Goal: Task Accomplishment & Management: Complete application form

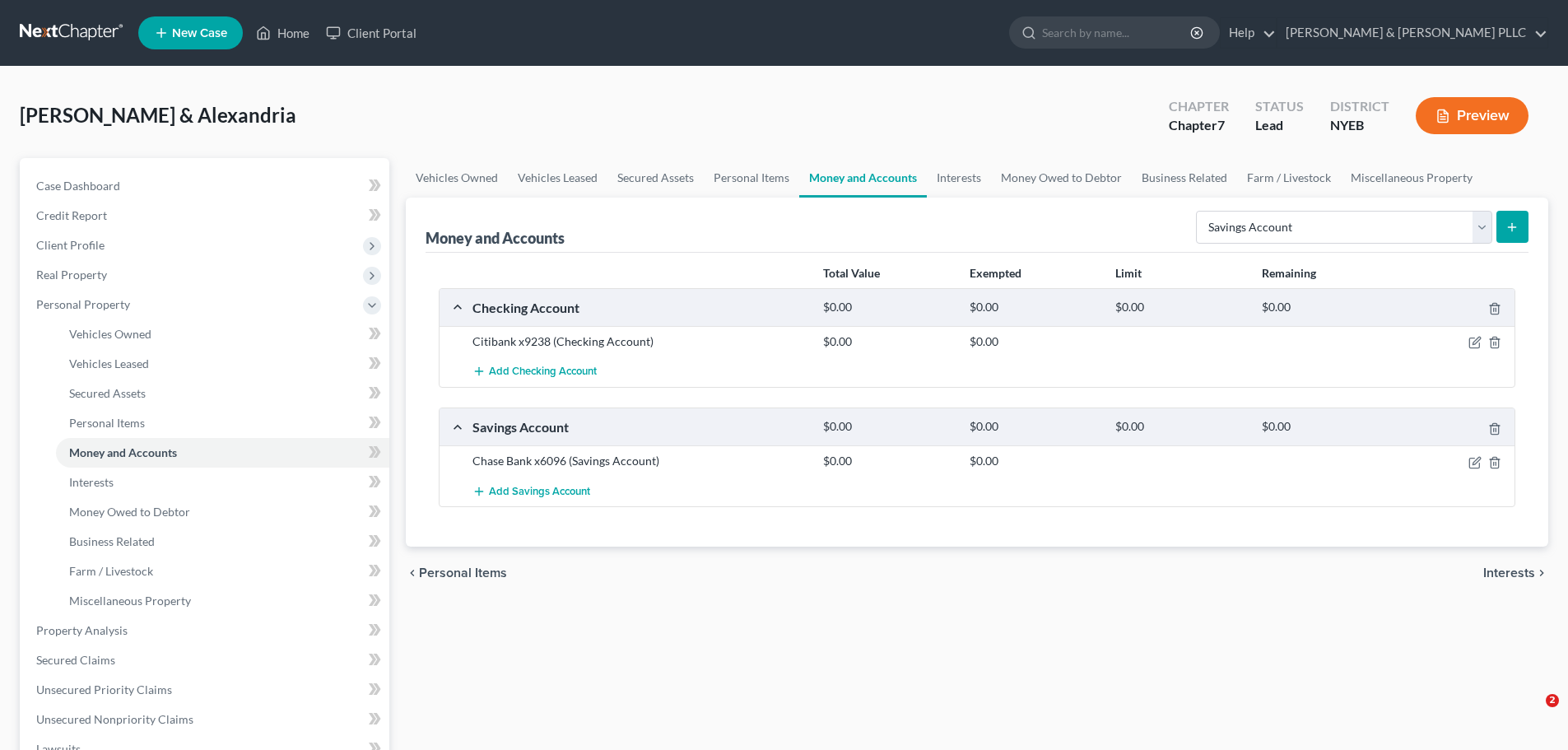
select select "savings"
click at [44, 44] on link at bounding box center [72, 33] width 106 height 30
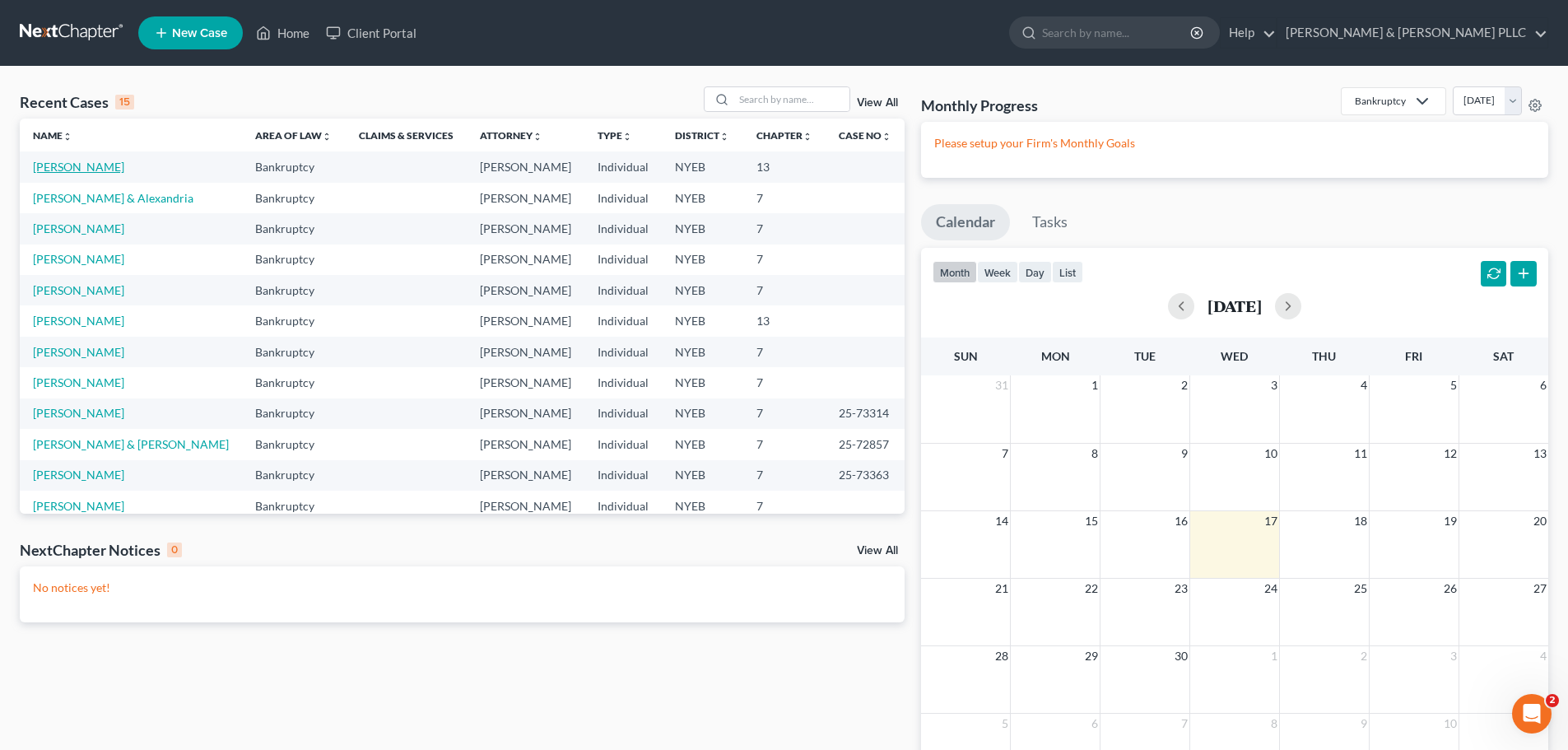
click at [103, 169] on link "[PERSON_NAME]" at bounding box center [78, 166] width 92 height 14
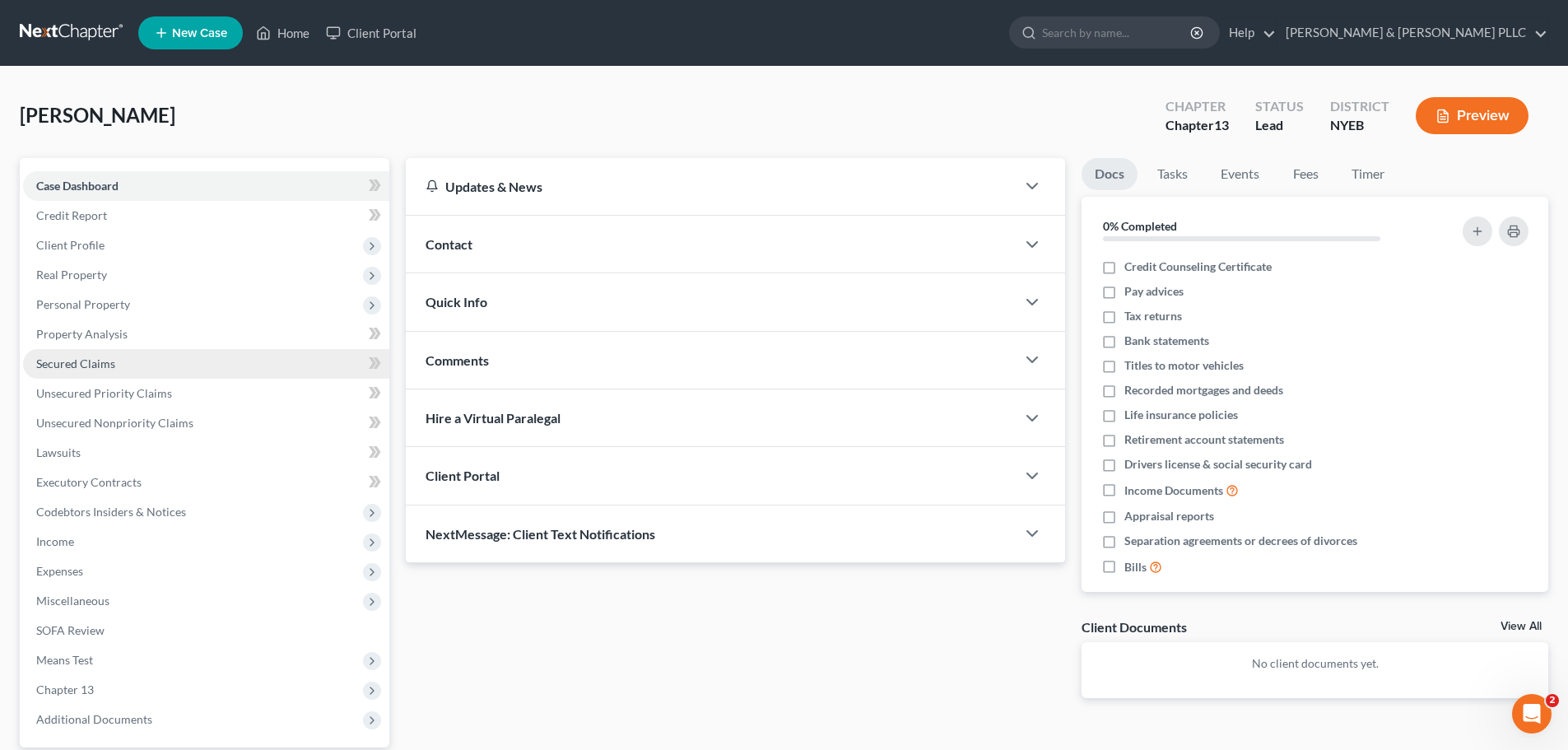
click at [196, 355] on link "Secured Claims" at bounding box center [207, 364] width 366 height 30
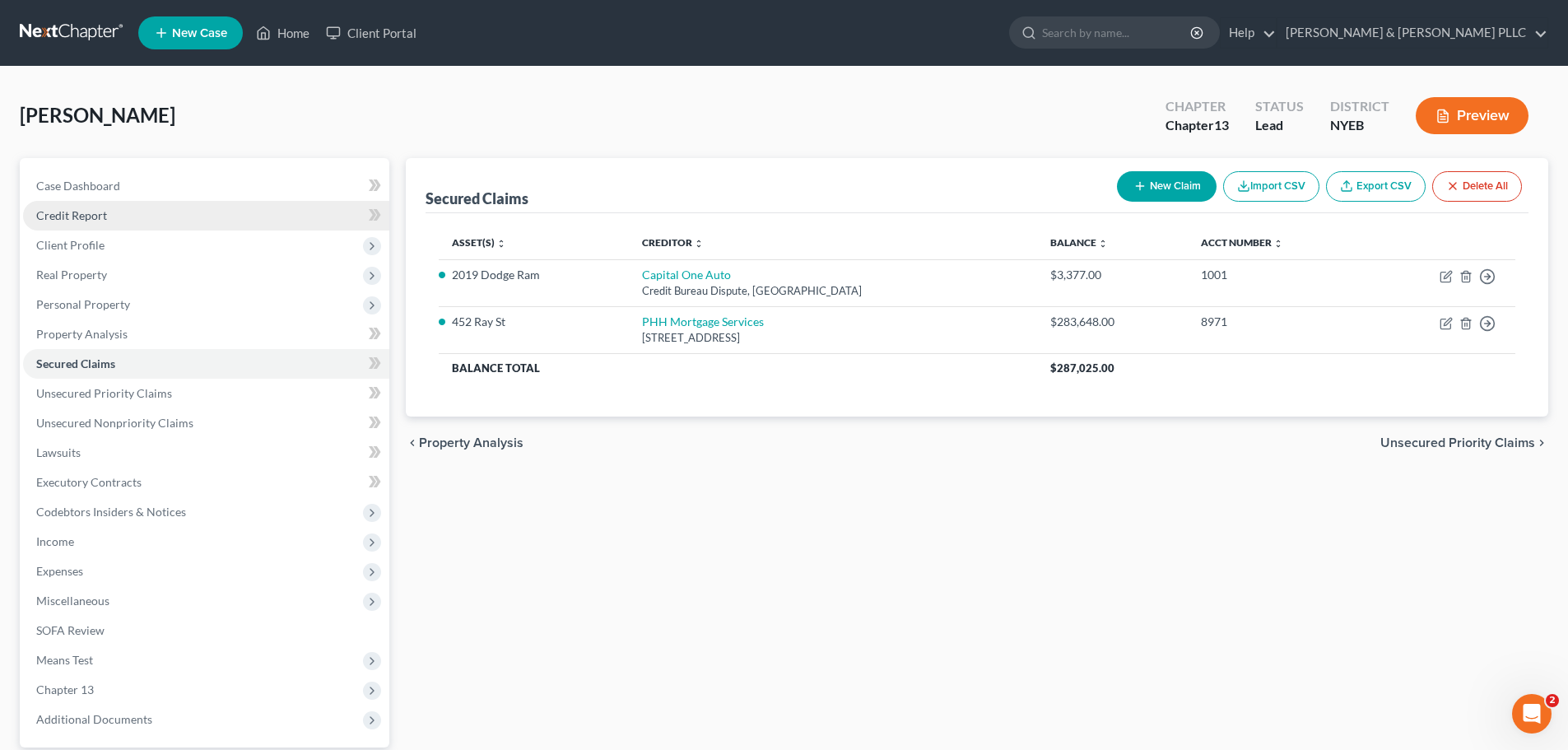
click at [164, 217] on link "Credit Report" at bounding box center [207, 216] width 366 height 30
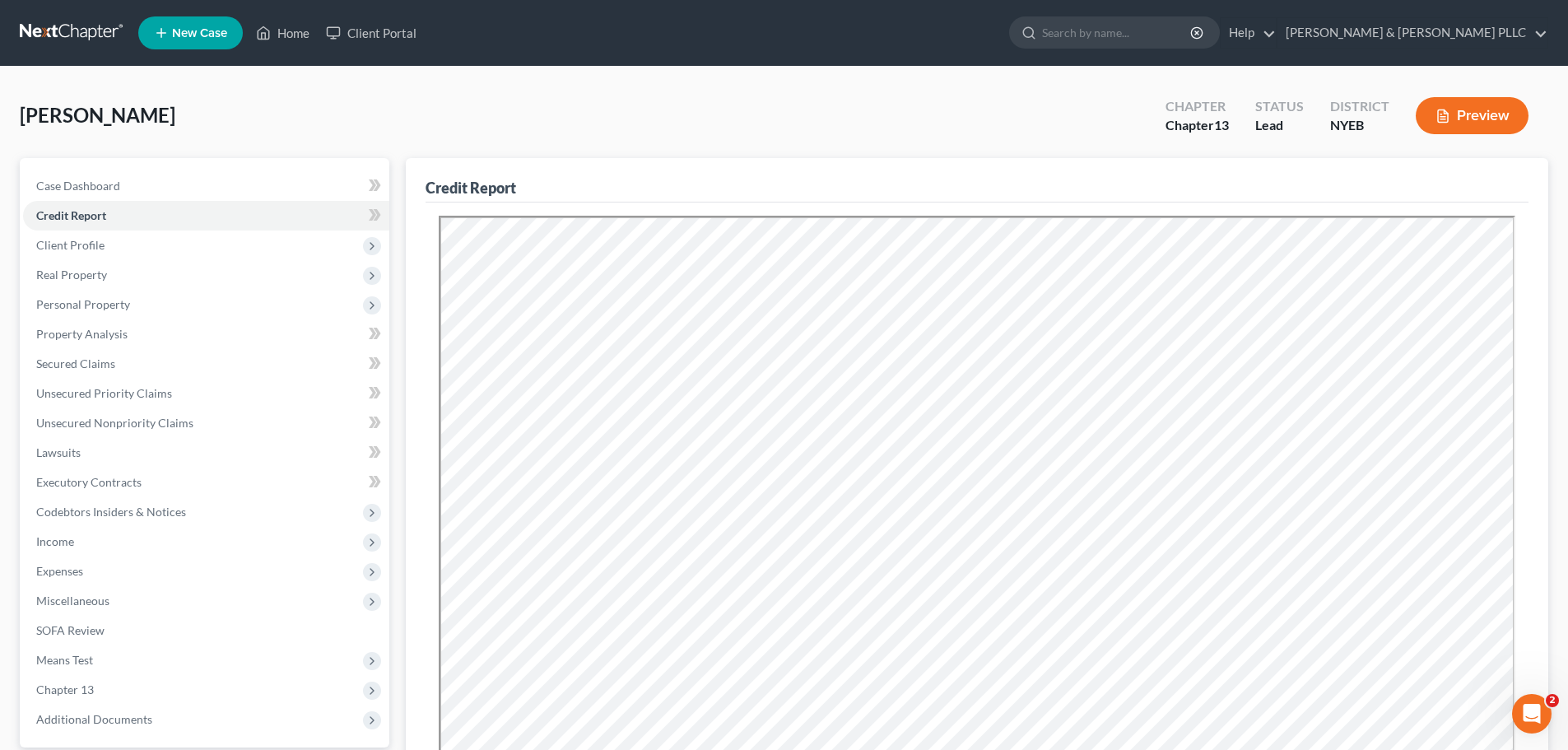
drag, startPoint x: 160, startPoint y: 111, endPoint x: 21, endPoint y: 110, distance: 139.0
click at [21, 110] on span "Garzon, Claudio" at bounding box center [97, 115] width 156 height 24
click at [93, 21] on link at bounding box center [72, 33] width 106 height 30
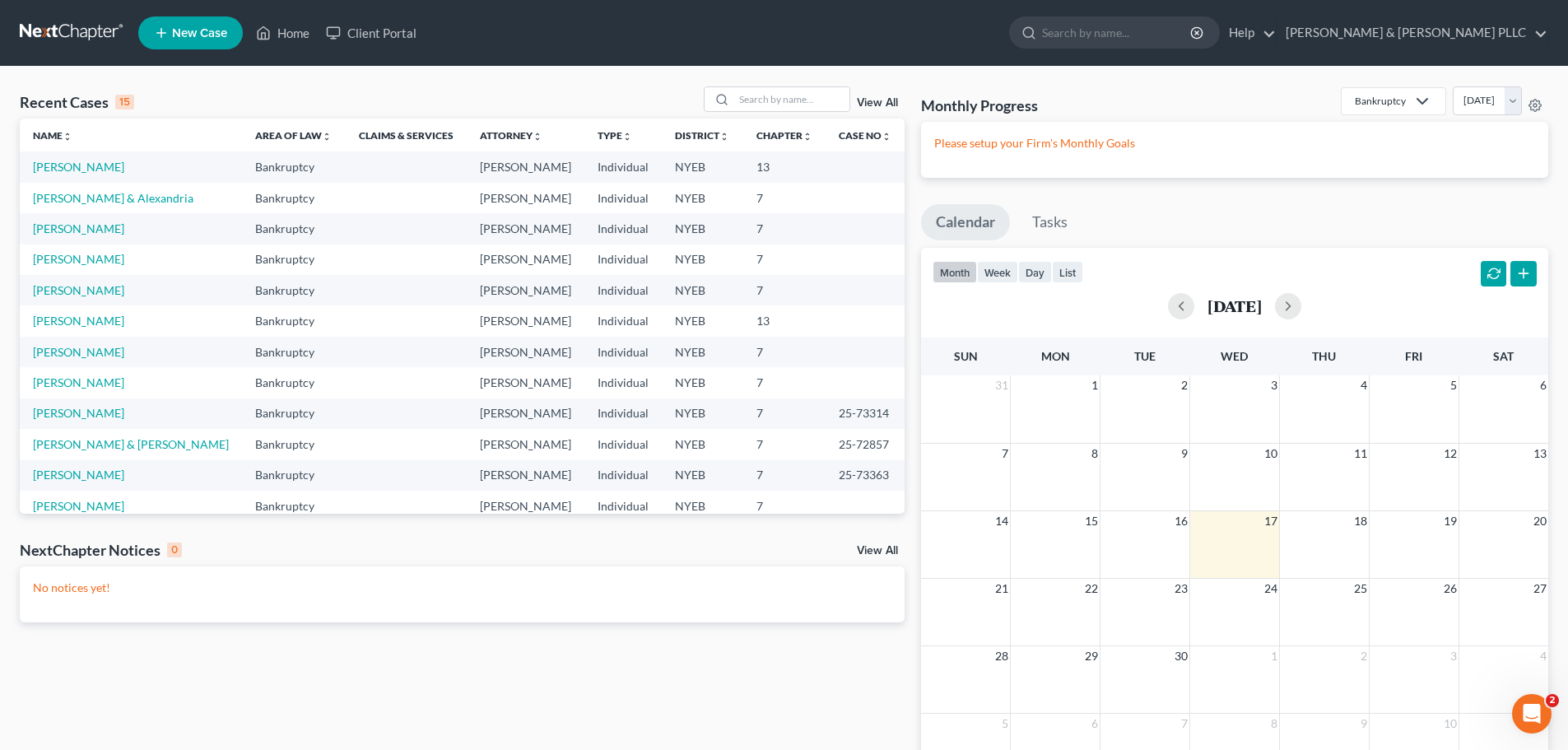
click at [121, 103] on div "15" at bounding box center [124, 102] width 19 height 15
click at [122, 102] on div "15" at bounding box center [124, 102] width 19 height 15
click at [891, 103] on link "View All" at bounding box center [877, 103] width 41 height 11
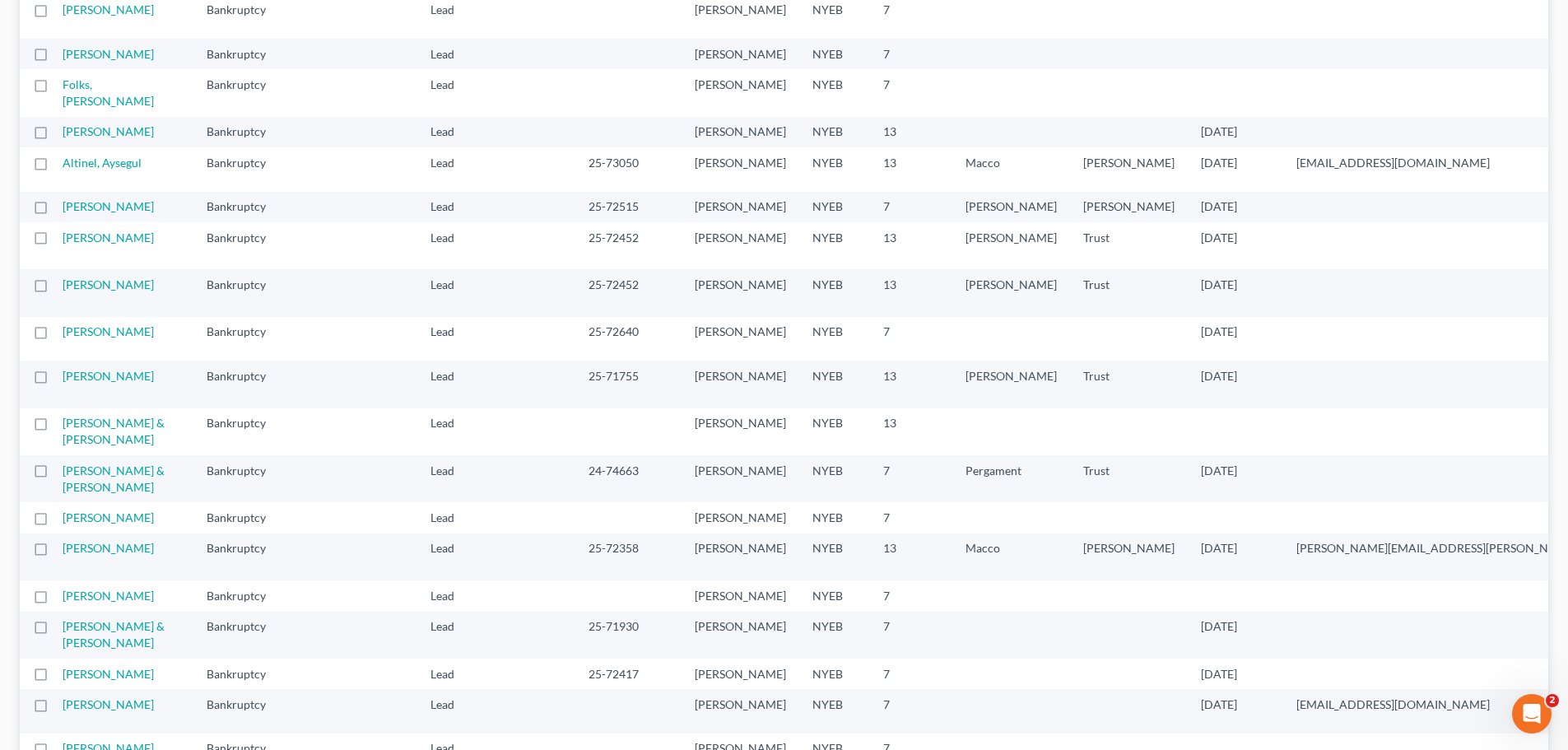
drag, startPoint x: 121, startPoint y: 411, endPoint x: 242, endPoint y: 429, distance: 122.3
click at [242, 429] on tbody "Garzon, Claudio Bankruptcy Lead (archived) Sarah Keenan NYEB 13 452 Ray St, Fre…" at bounding box center [1206, 563] width 2374 height 2045
drag, startPoint x: 60, startPoint y: 386, endPoint x: 108, endPoint y: 404, distance: 51.3
click at [108, 69] on tr "Rosner, Theresa Bankruptcy Lead (archived) Sarah Keenan NYEB 7 2 weeks ago" at bounding box center [1206, 53] width 2374 height 31
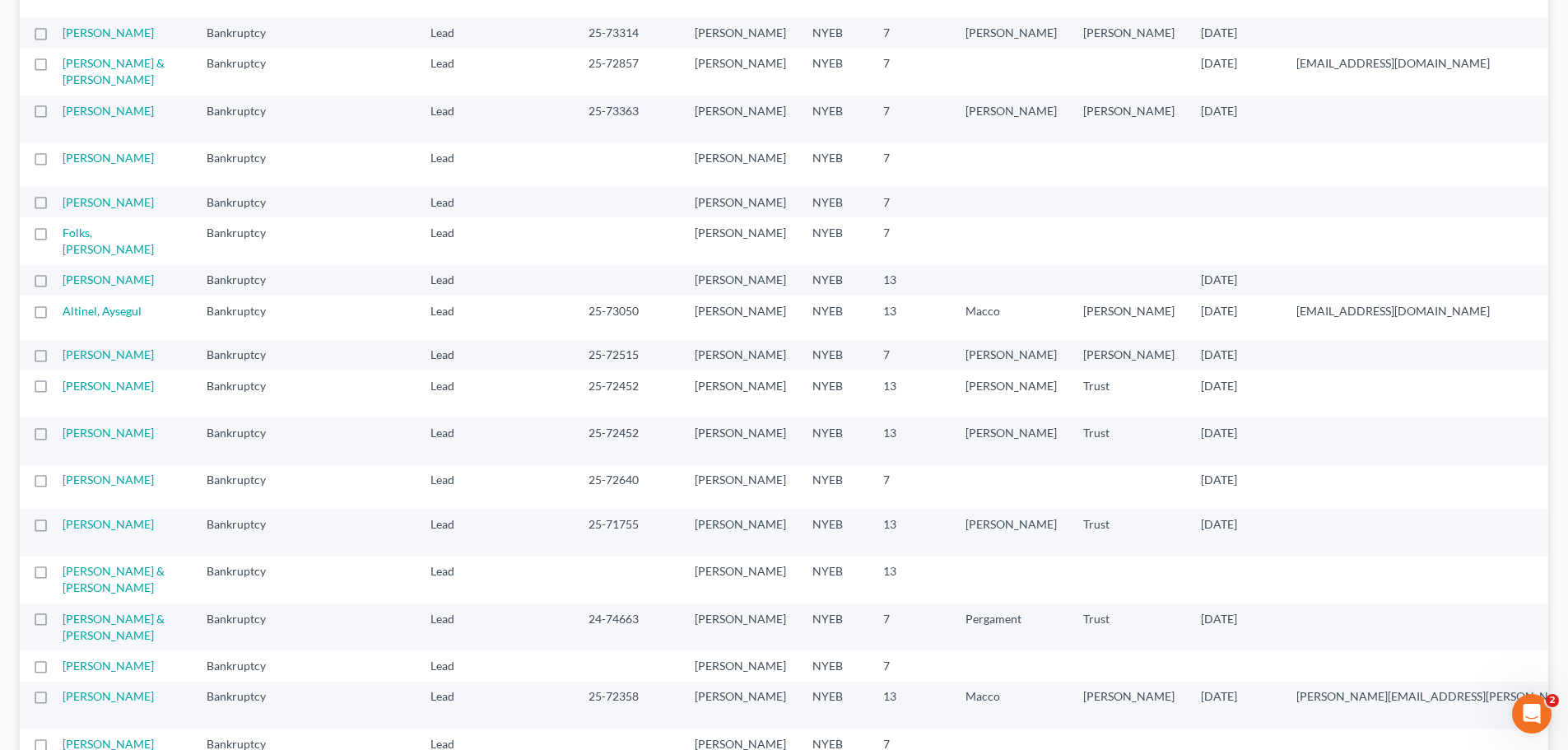
drag, startPoint x: 116, startPoint y: 572, endPoint x: 164, endPoint y: 564, distance: 48.7
click at [164, 218] on tr "Rosner, Theresa Bankruptcy Lead (archived) Sarah Keenan NYEB 7 2 weeks ago" at bounding box center [1206, 202] width 2374 height 31
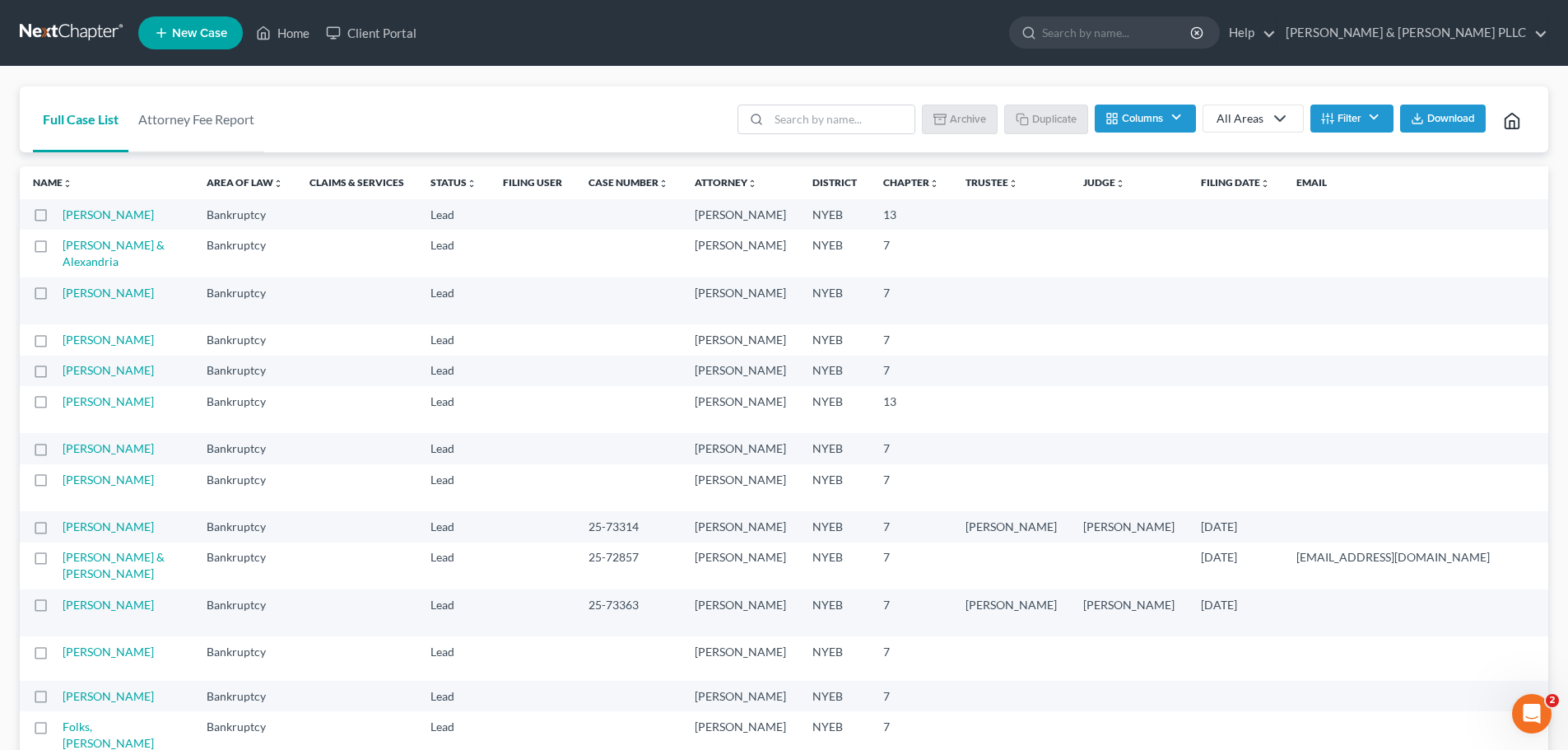
click at [44, 30] on link at bounding box center [72, 33] width 106 height 30
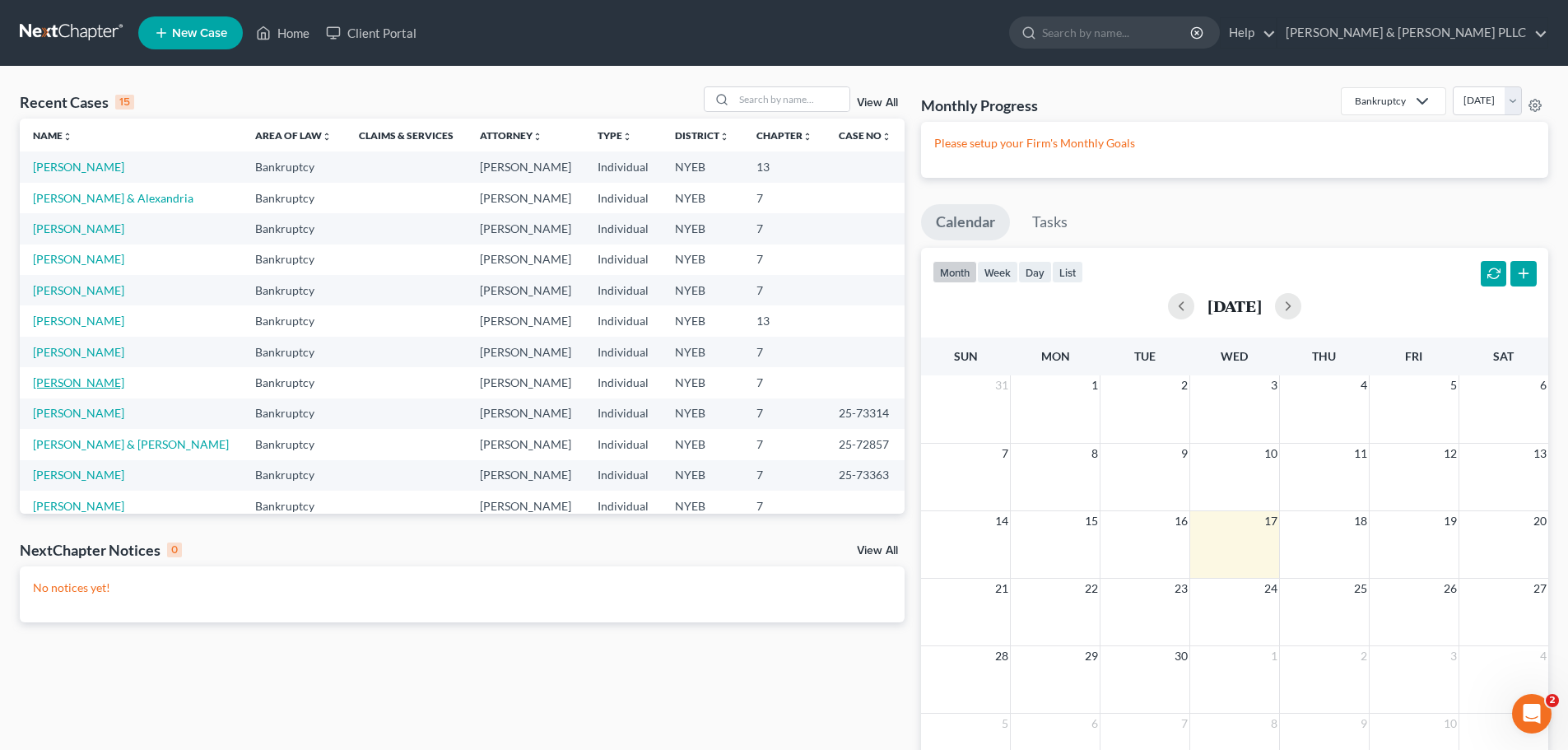
click at [73, 374] on td "Adeyemi, Hammed" at bounding box center [131, 382] width 222 height 31
click at [83, 385] on link "Adeyemi, Hammed" at bounding box center [78, 382] width 92 height 14
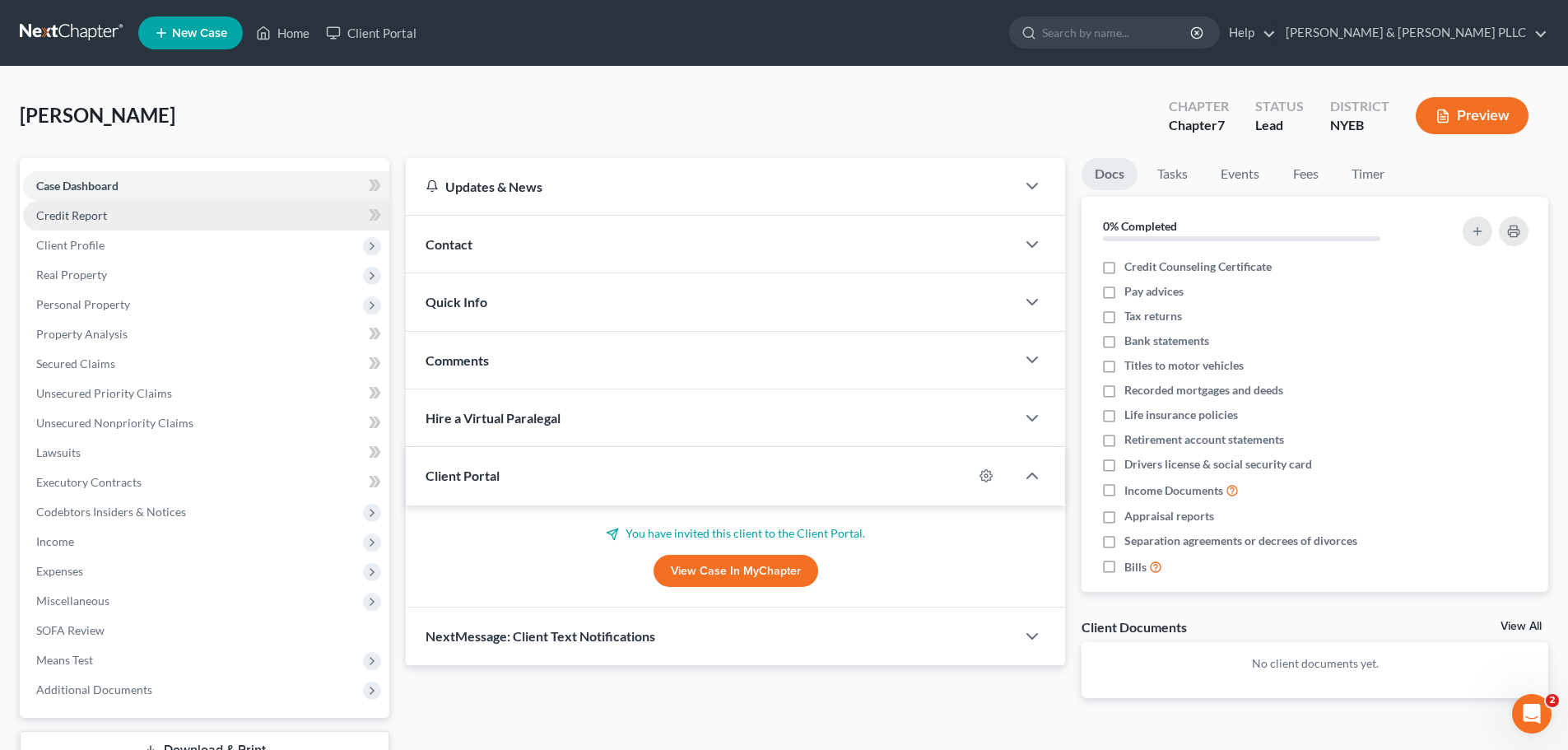
click at [93, 211] on span "Credit Report" at bounding box center [72, 215] width 71 height 14
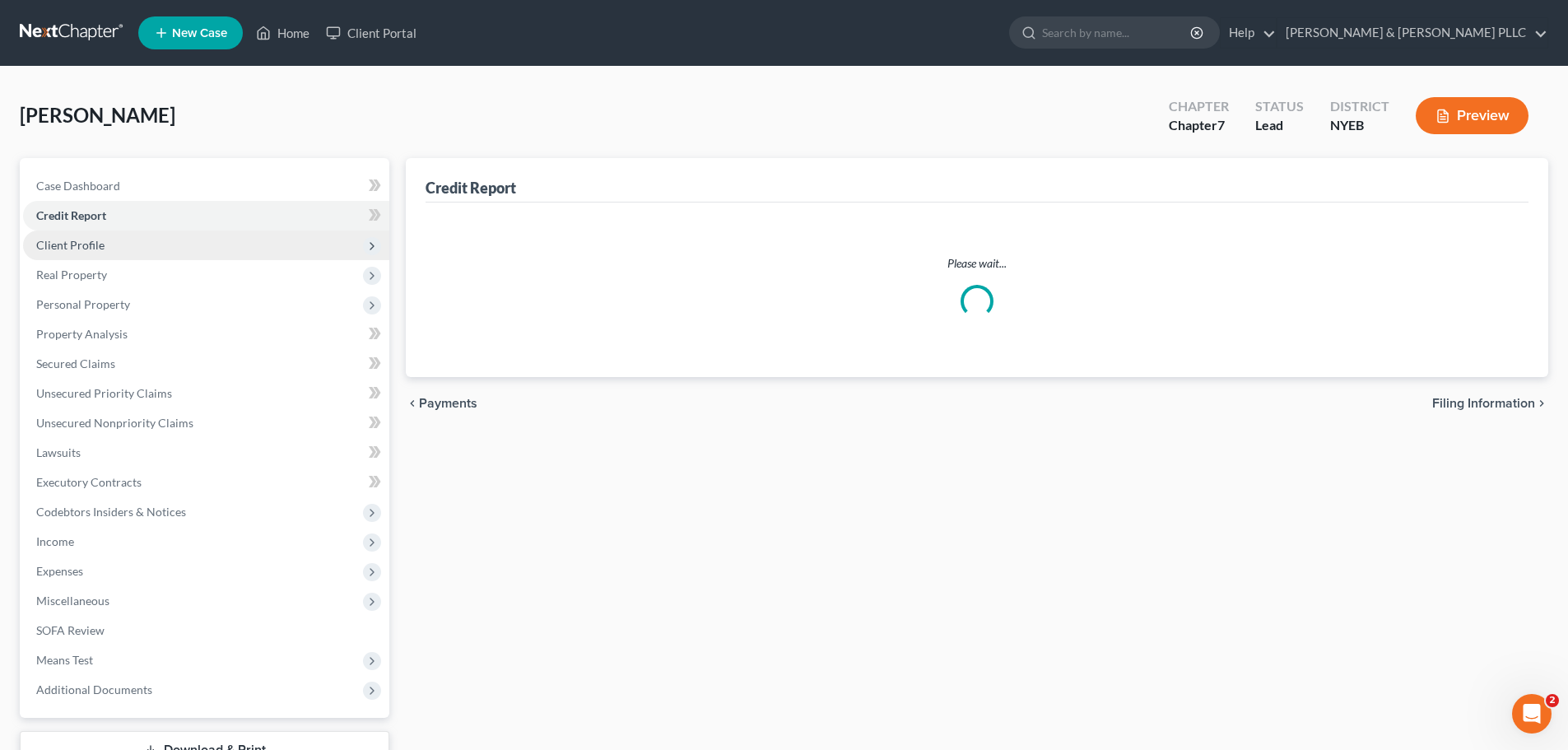
click at [92, 242] on span "Client Profile" at bounding box center [70, 245] width 68 height 14
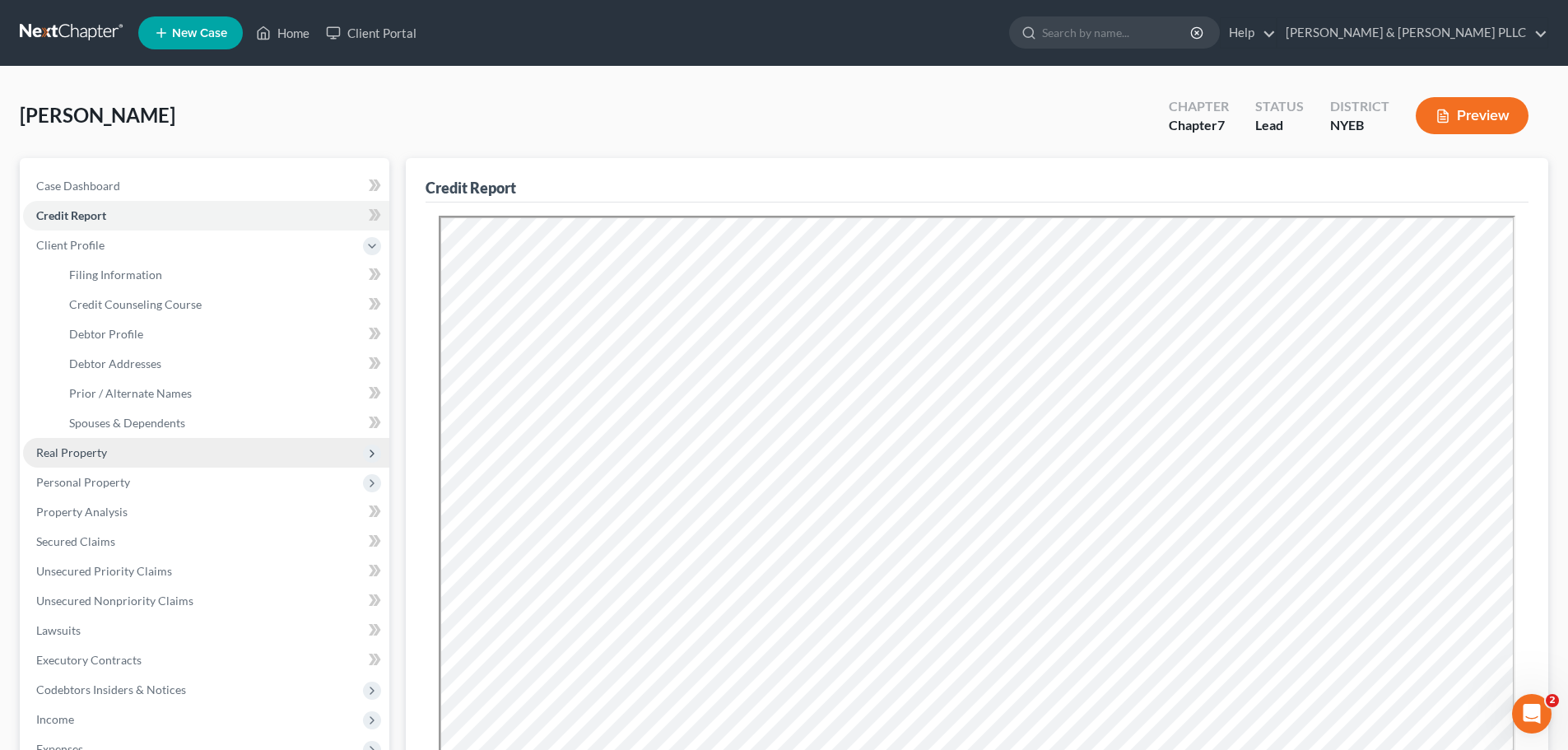
click at [110, 454] on span "Real Property" at bounding box center [207, 453] width 366 height 30
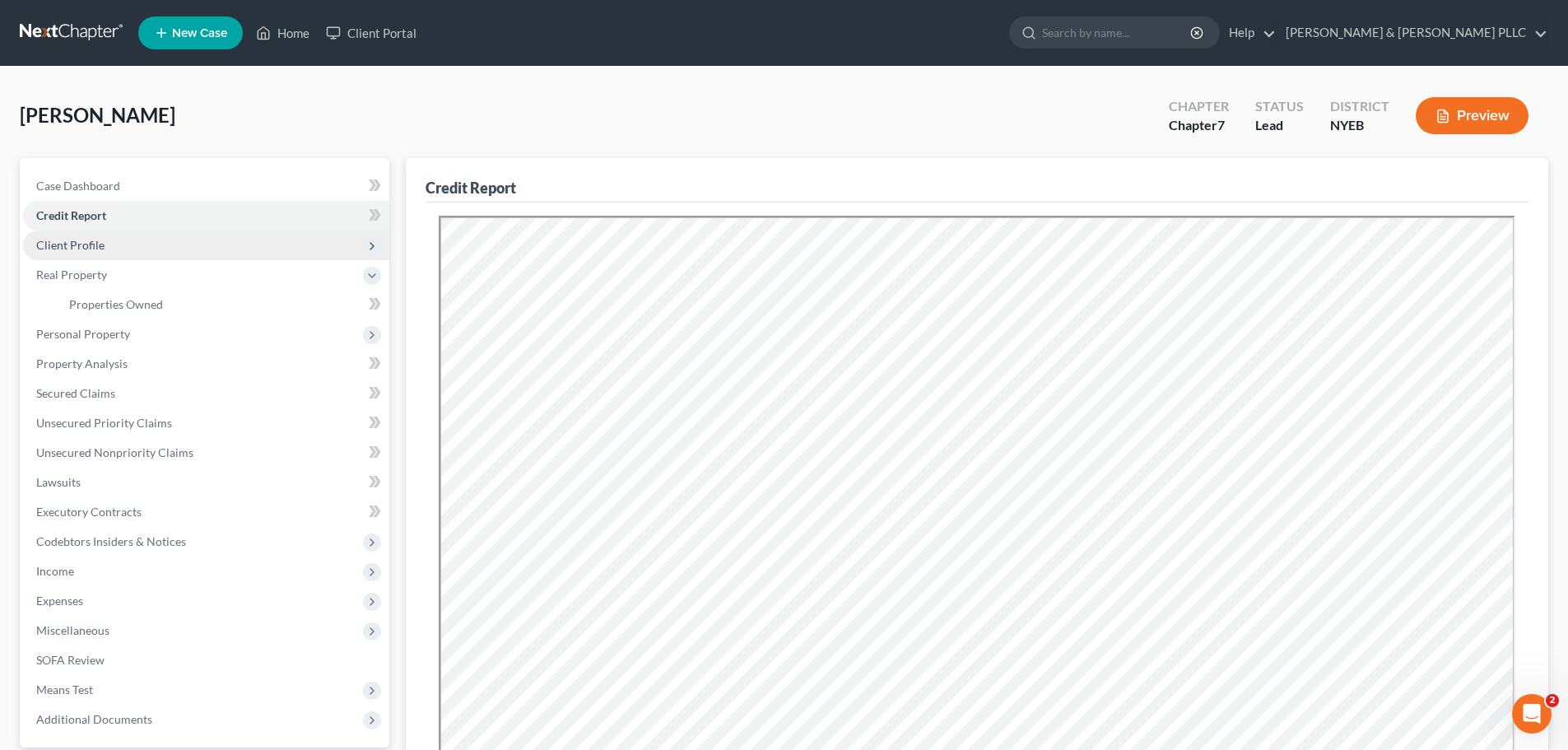
click at [150, 248] on span "Client Profile" at bounding box center [207, 246] width 366 height 30
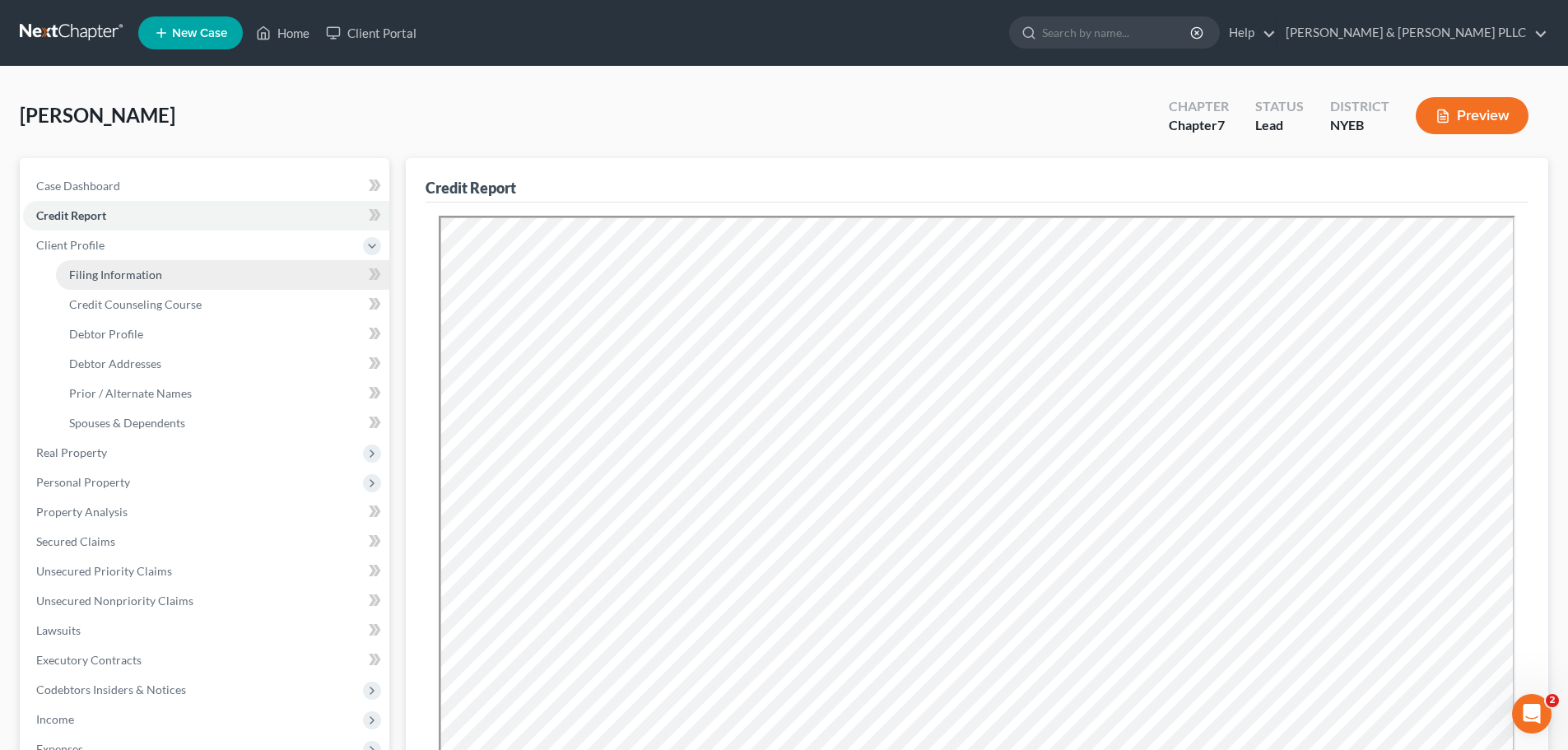
click at [149, 283] on link "Filing Information" at bounding box center [222, 275] width 334 height 30
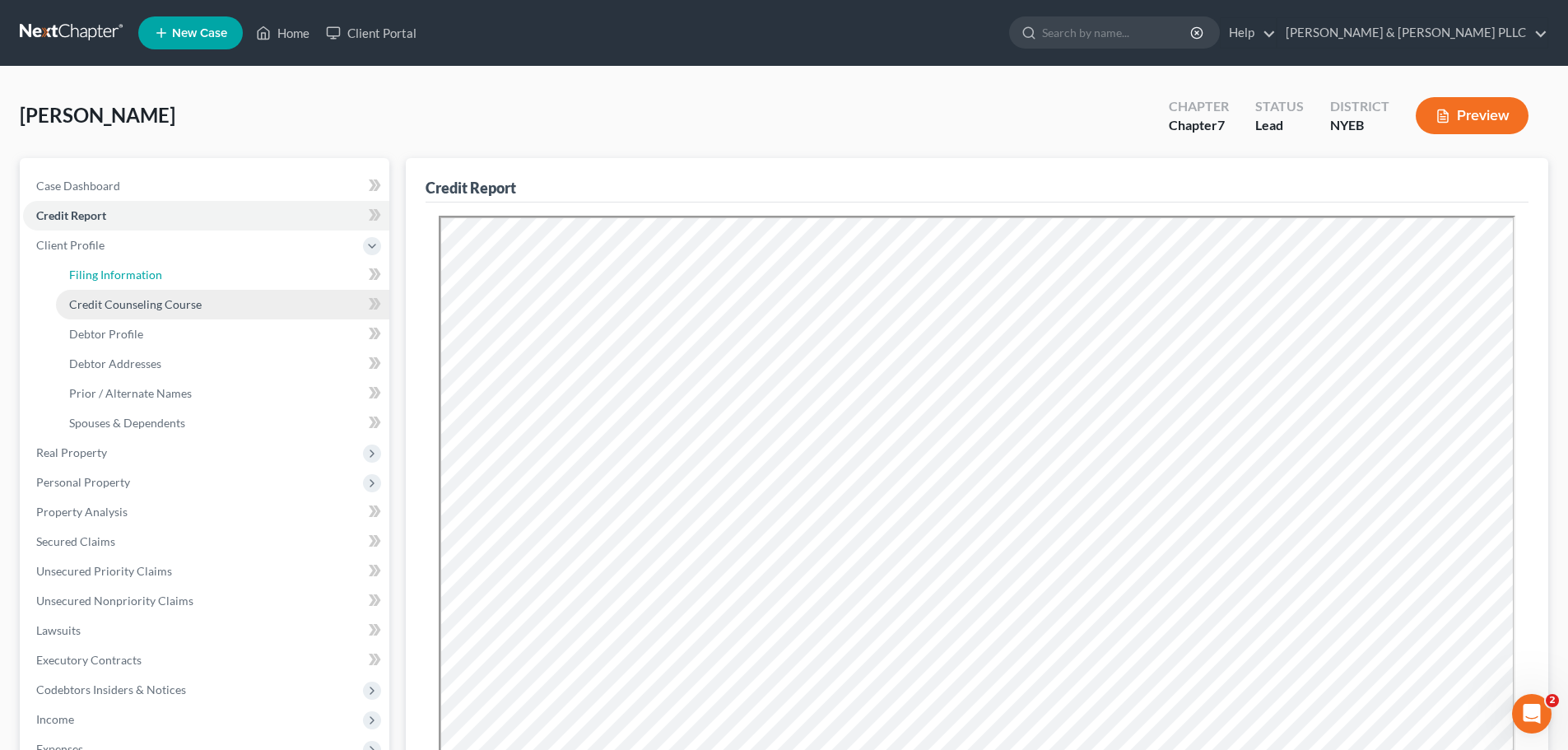
select select "1"
select select "0"
select select "35"
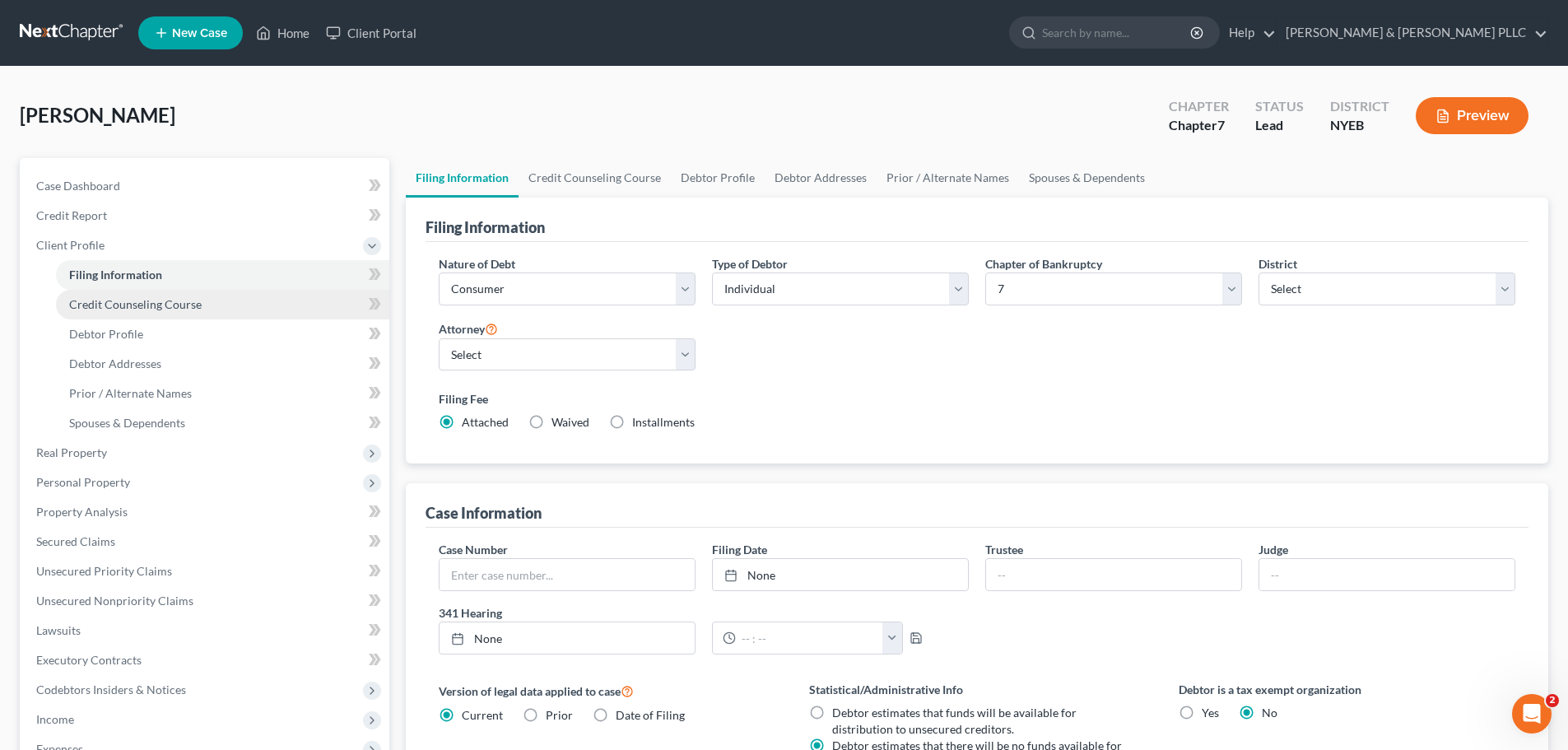
click at [151, 315] on link "Credit Counseling Course" at bounding box center [222, 304] width 334 height 30
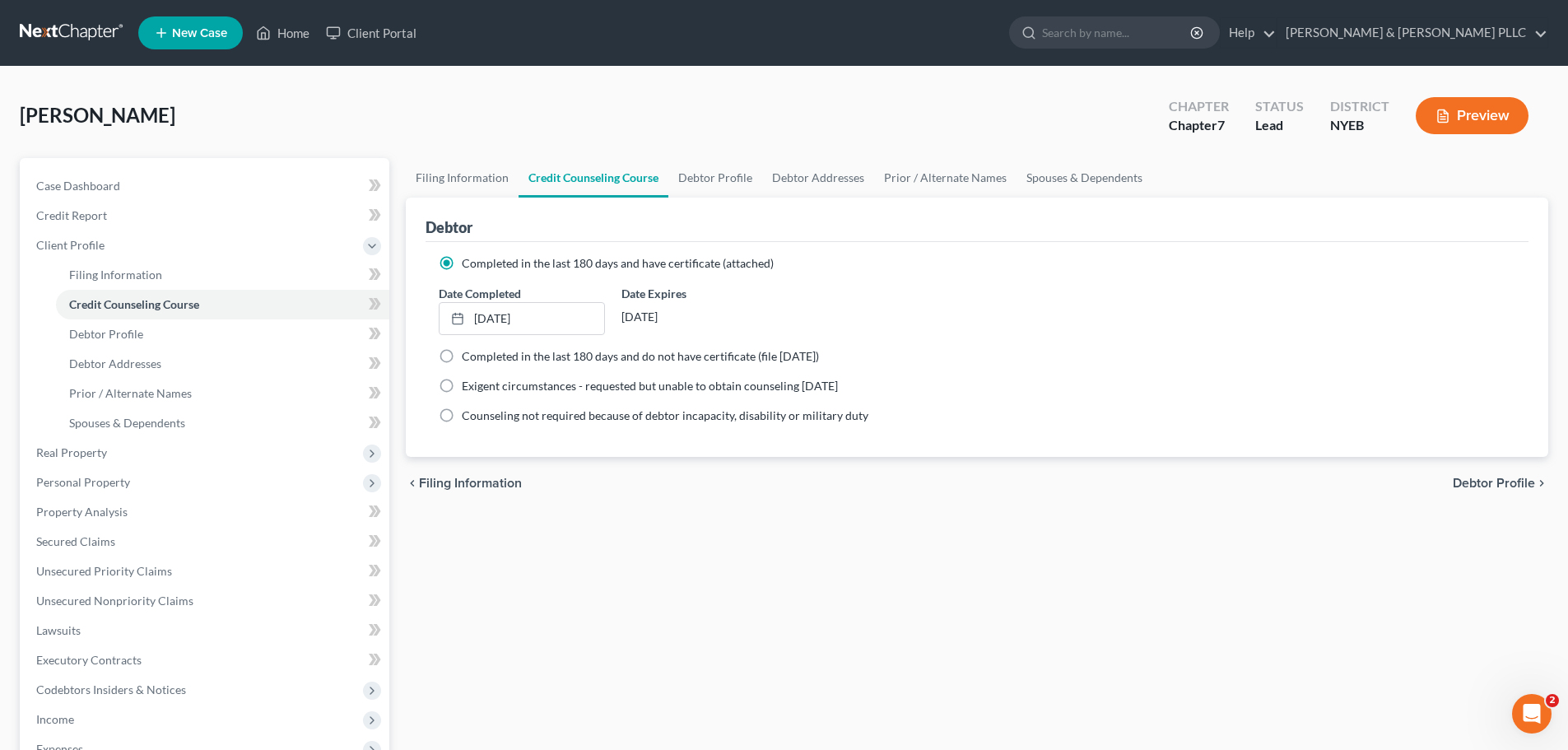
drag, startPoint x: 207, startPoint y: 458, endPoint x: 207, endPoint y: 467, distance: 9.0
click at [207, 458] on span "Real Property" at bounding box center [207, 453] width 366 height 30
click at [238, 317] on link "Properties Owned" at bounding box center [222, 304] width 334 height 30
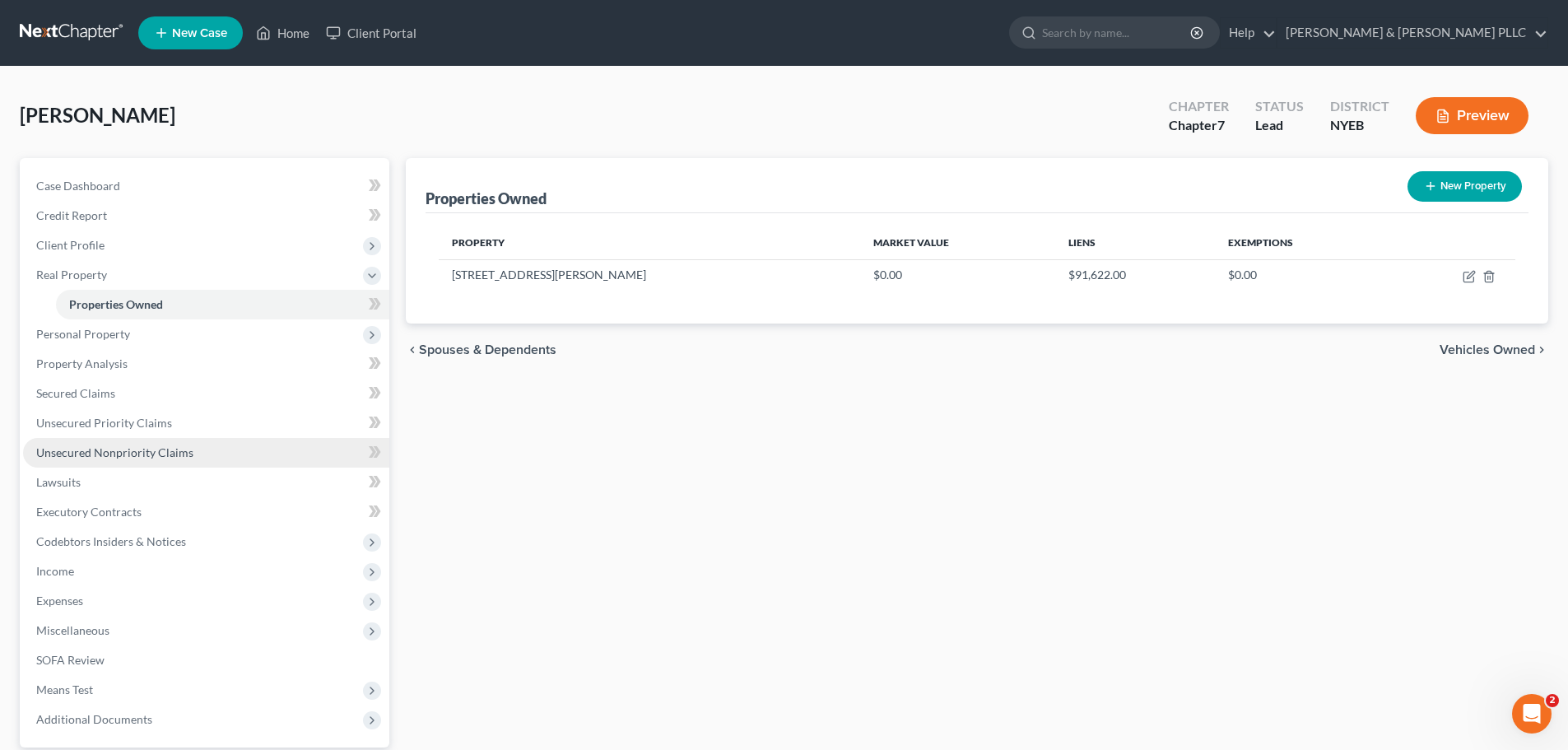
click at [218, 452] on link "Unsecured Nonpriority Claims" at bounding box center [207, 453] width 366 height 30
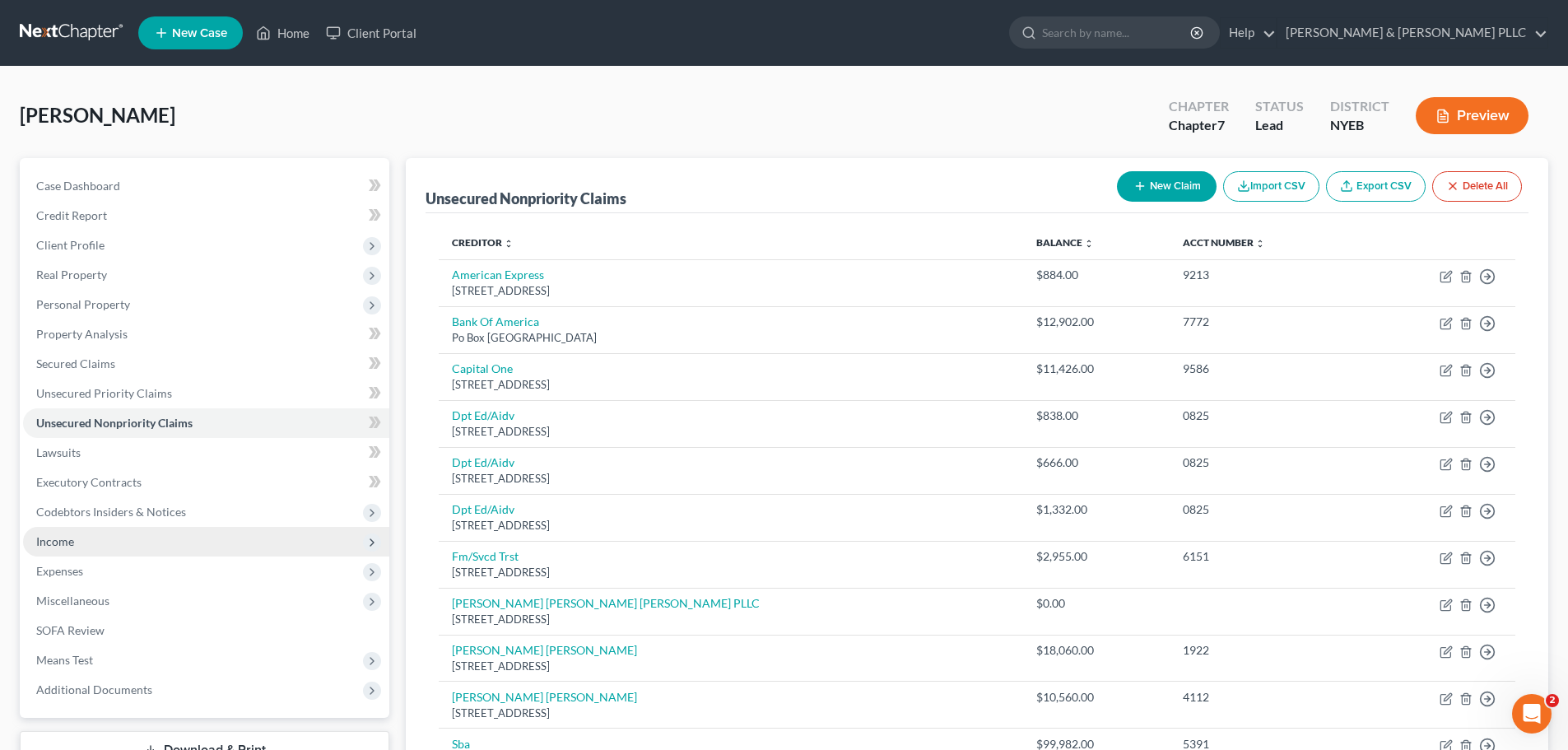
click at [175, 550] on span "Income" at bounding box center [207, 542] width 366 height 30
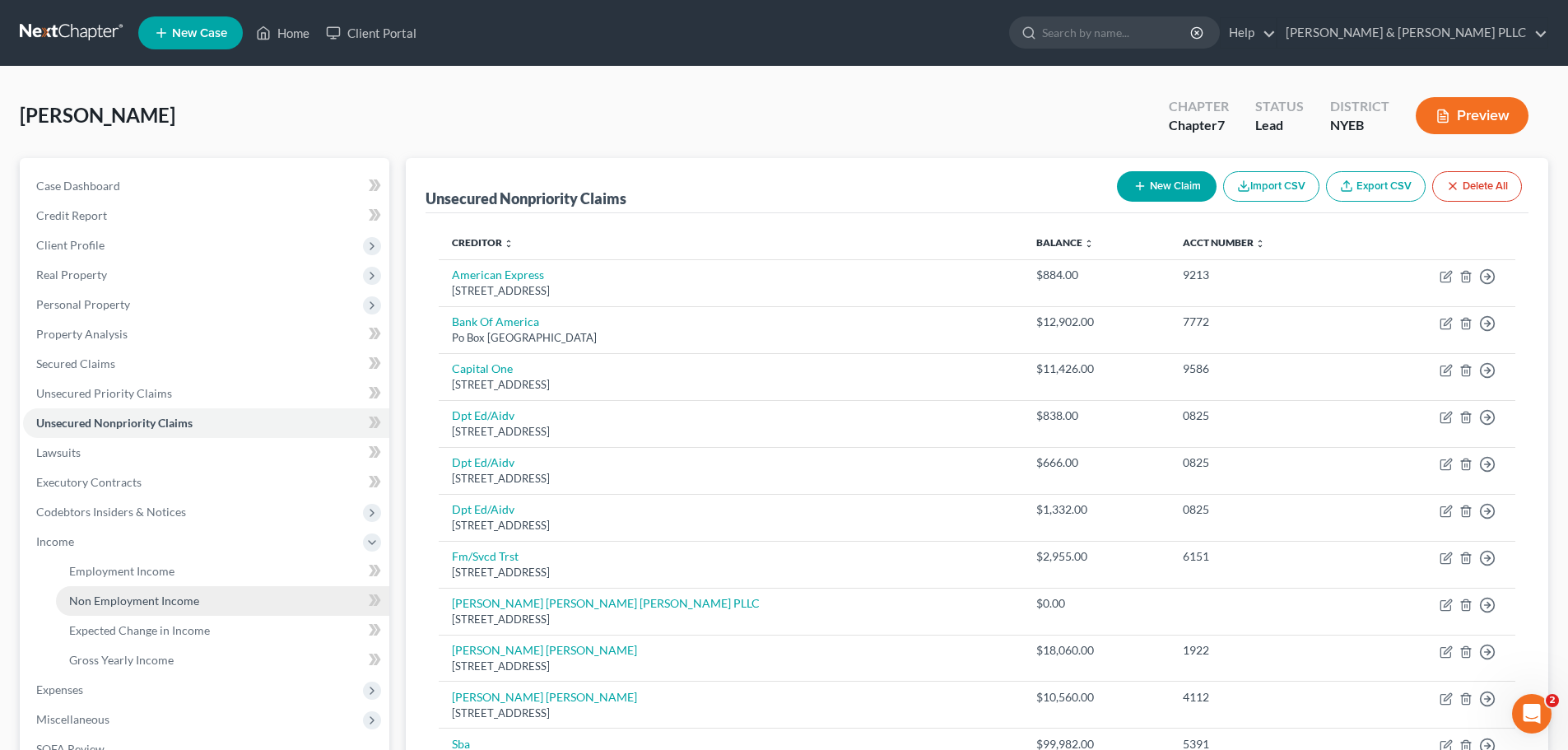
click at [168, 587] on link "Non Employment Income" at bounding box center [222, 601] width 334 height 30
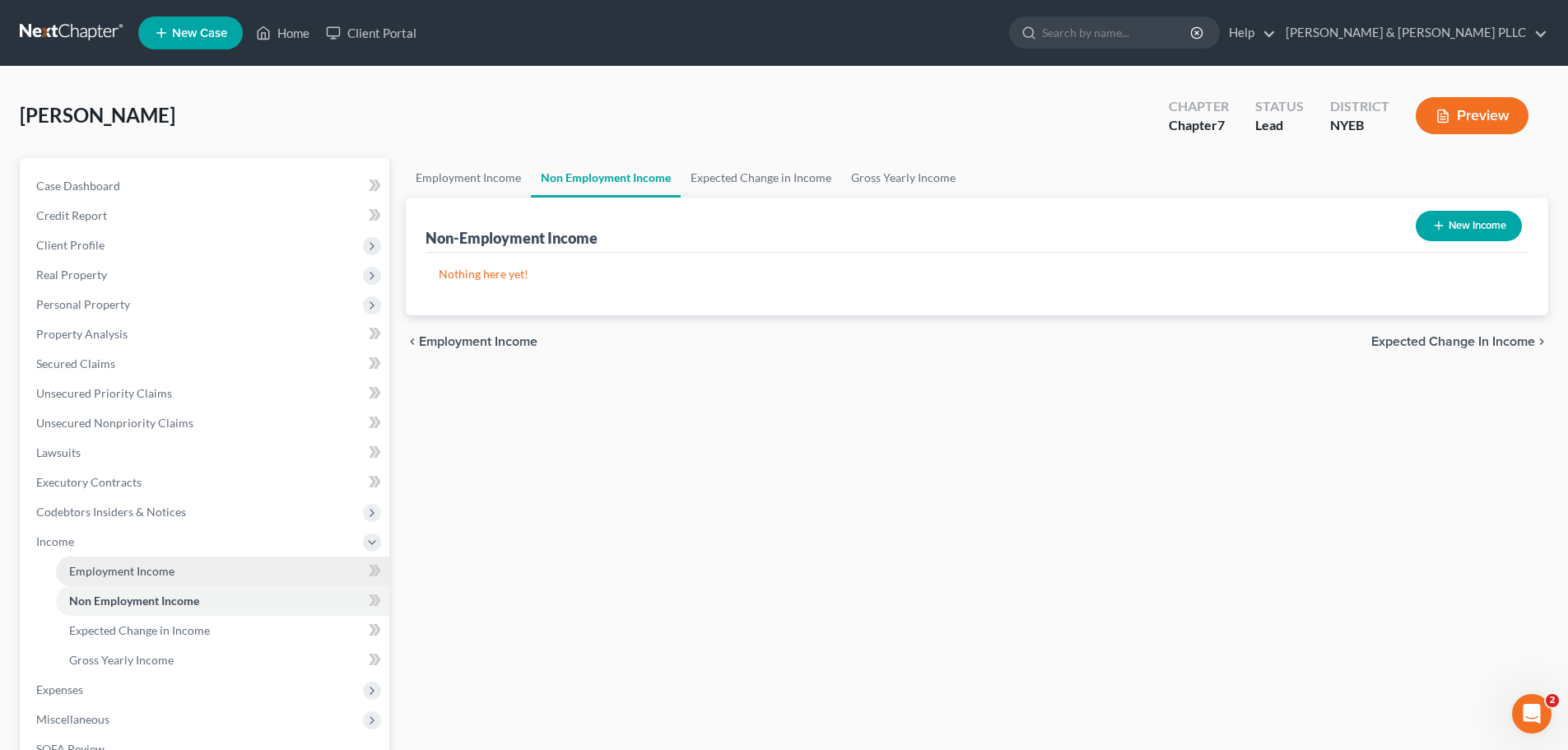
click at [169, 571] on span "Employment Income" at bounding box center [121, 571] width 106 height 14
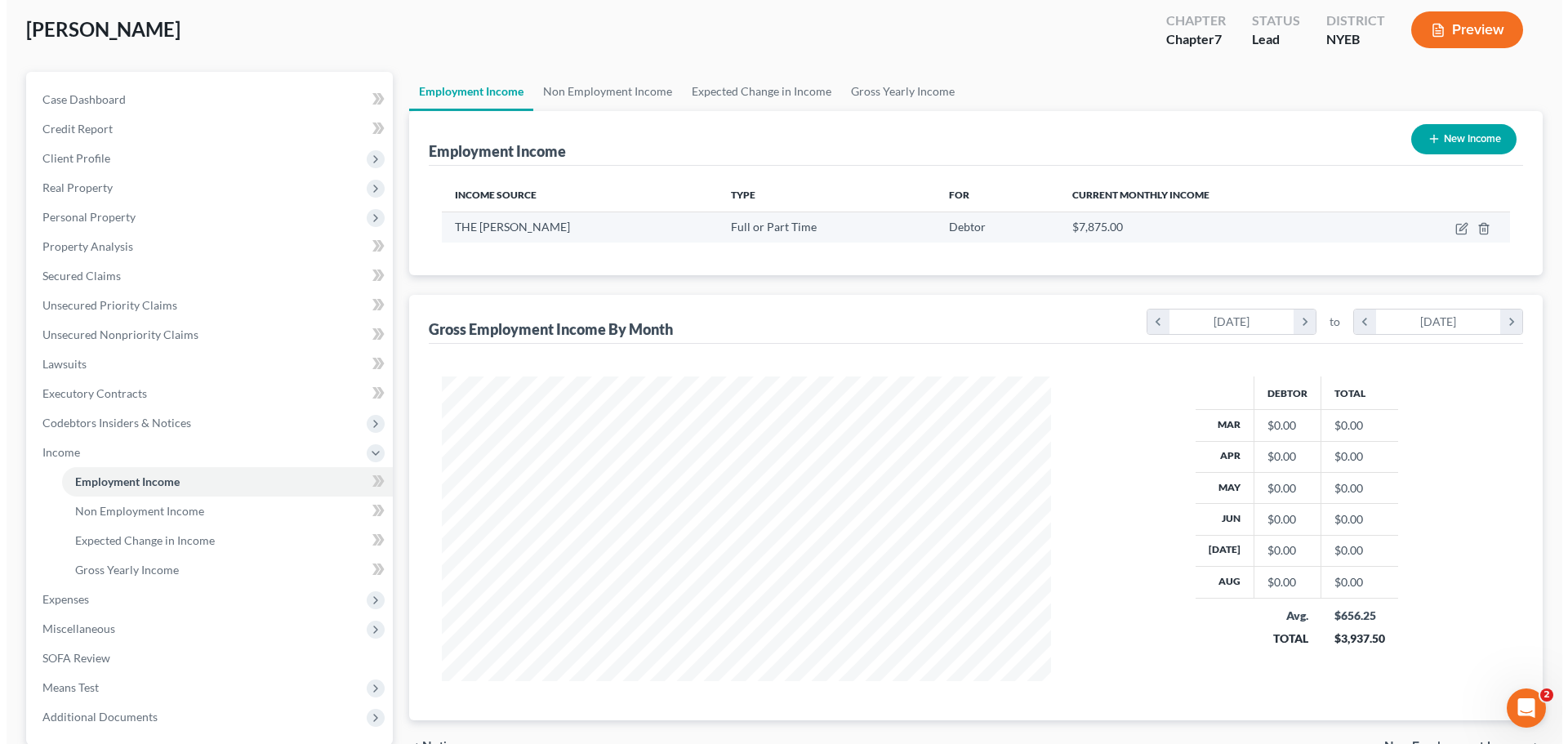
scroll to position [79, 0]
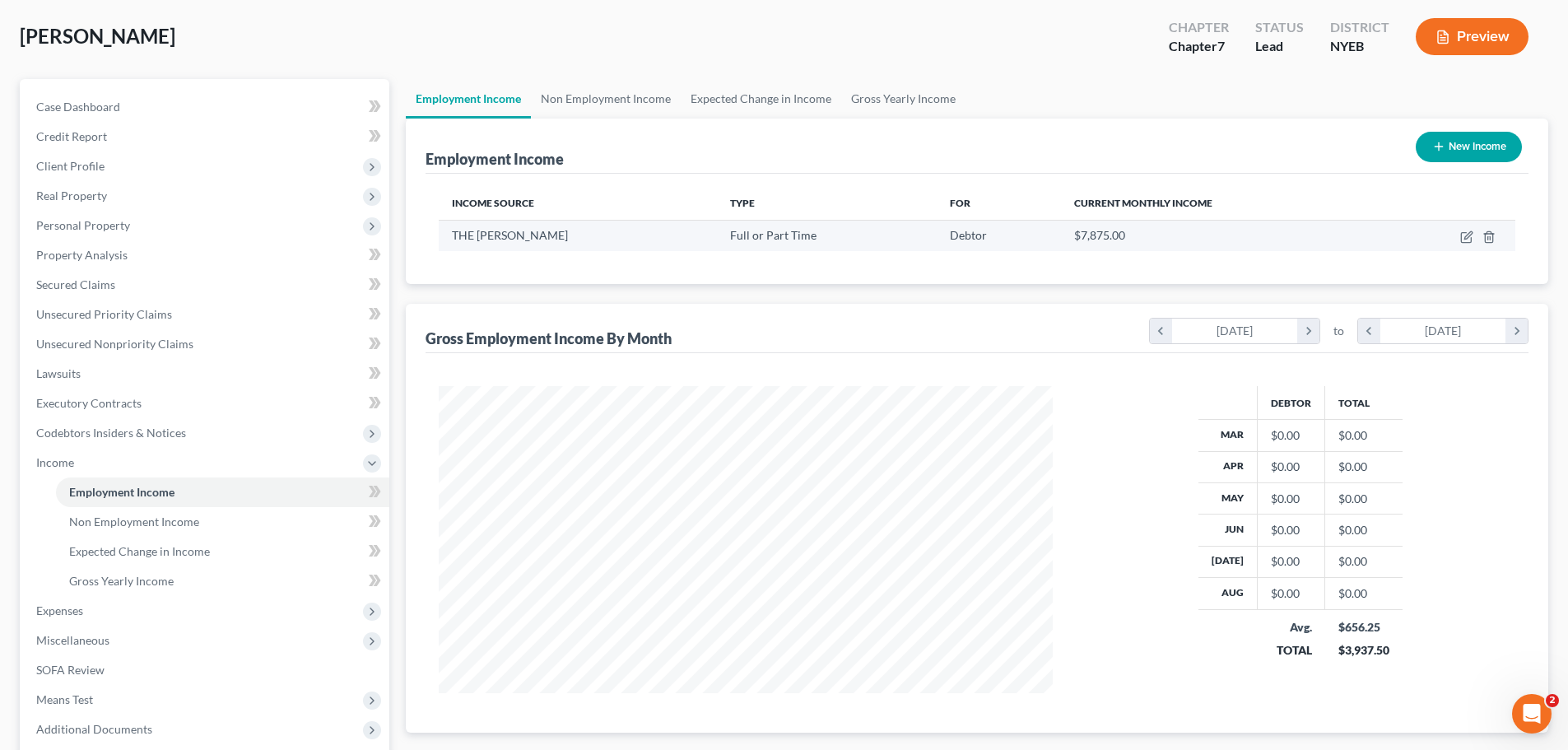
click at [1248, 228] on div "$7,875.00" at bounding box center [1221, 235] width 294 height 17
click at [1462, 239] on icon "button" at bounding box center [1466, 237] width 10 height 10
select select "0"
select select "35"
select select "1"
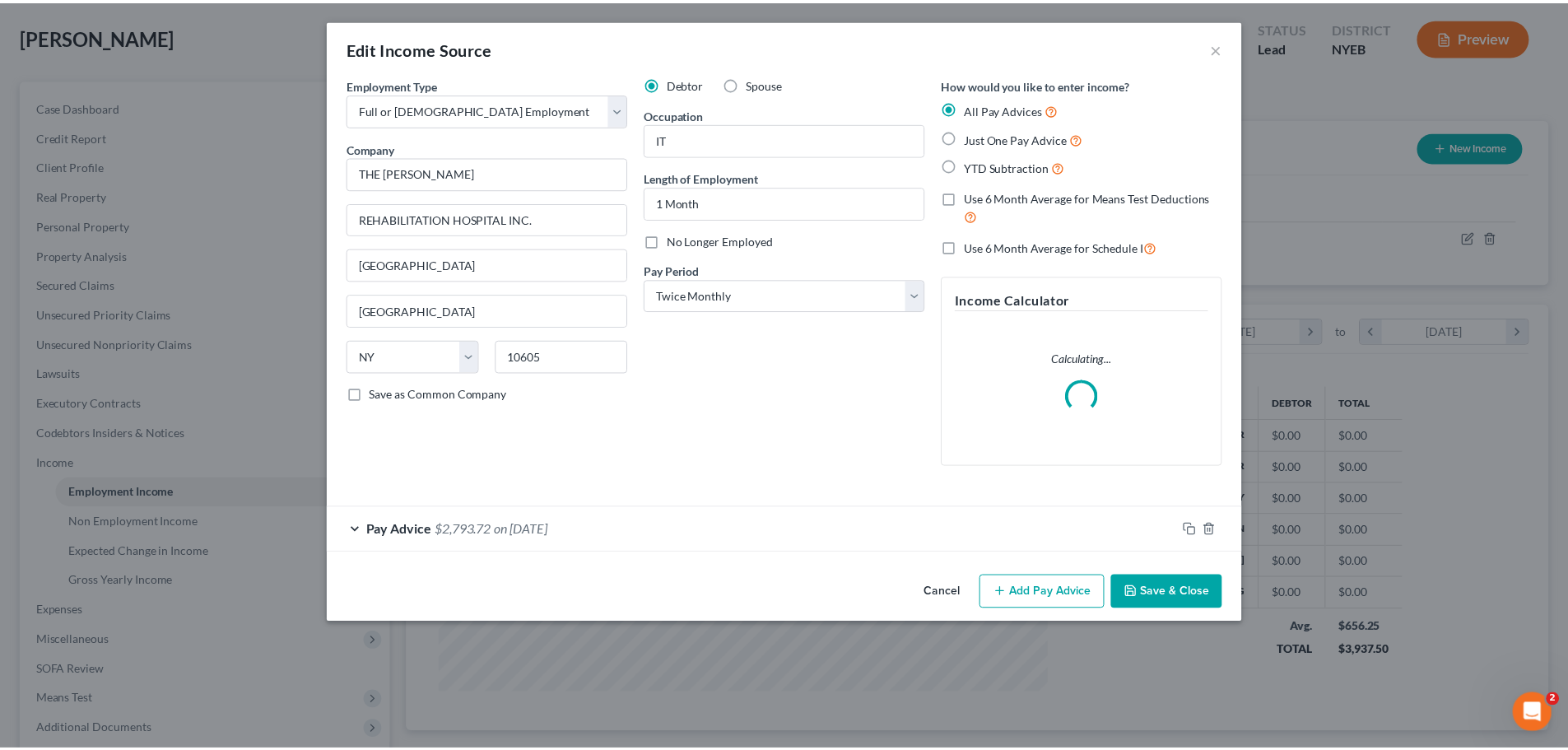
scroll to position [309, 653]
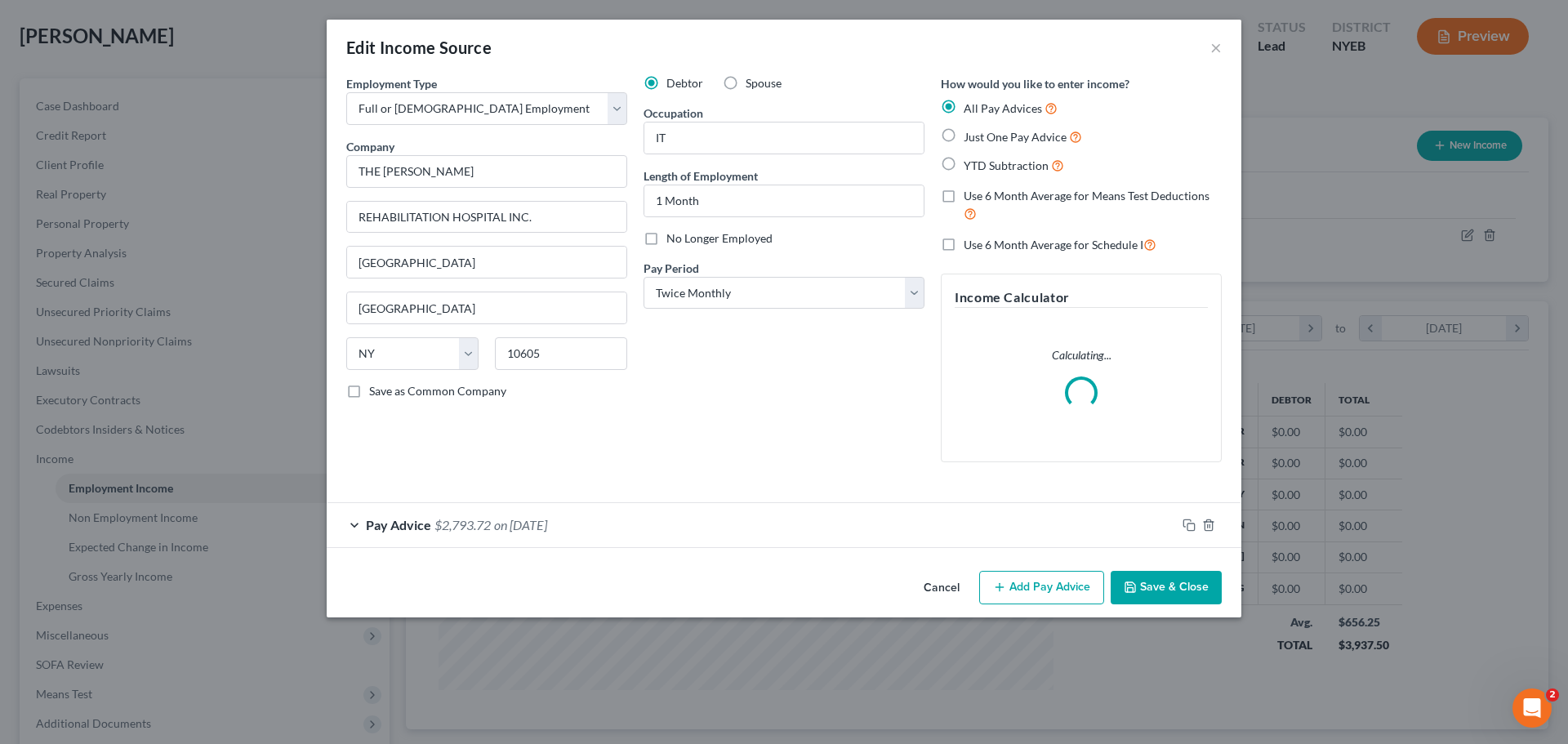
click at [980, 137] on span "Just One Pay Advice" at bounding box center [1015, 136] width 103 height 14
click at [980, 137] on input "Just One Pay Advice" at bounding box center [975, 132] width 10 height 10
radio input "true"
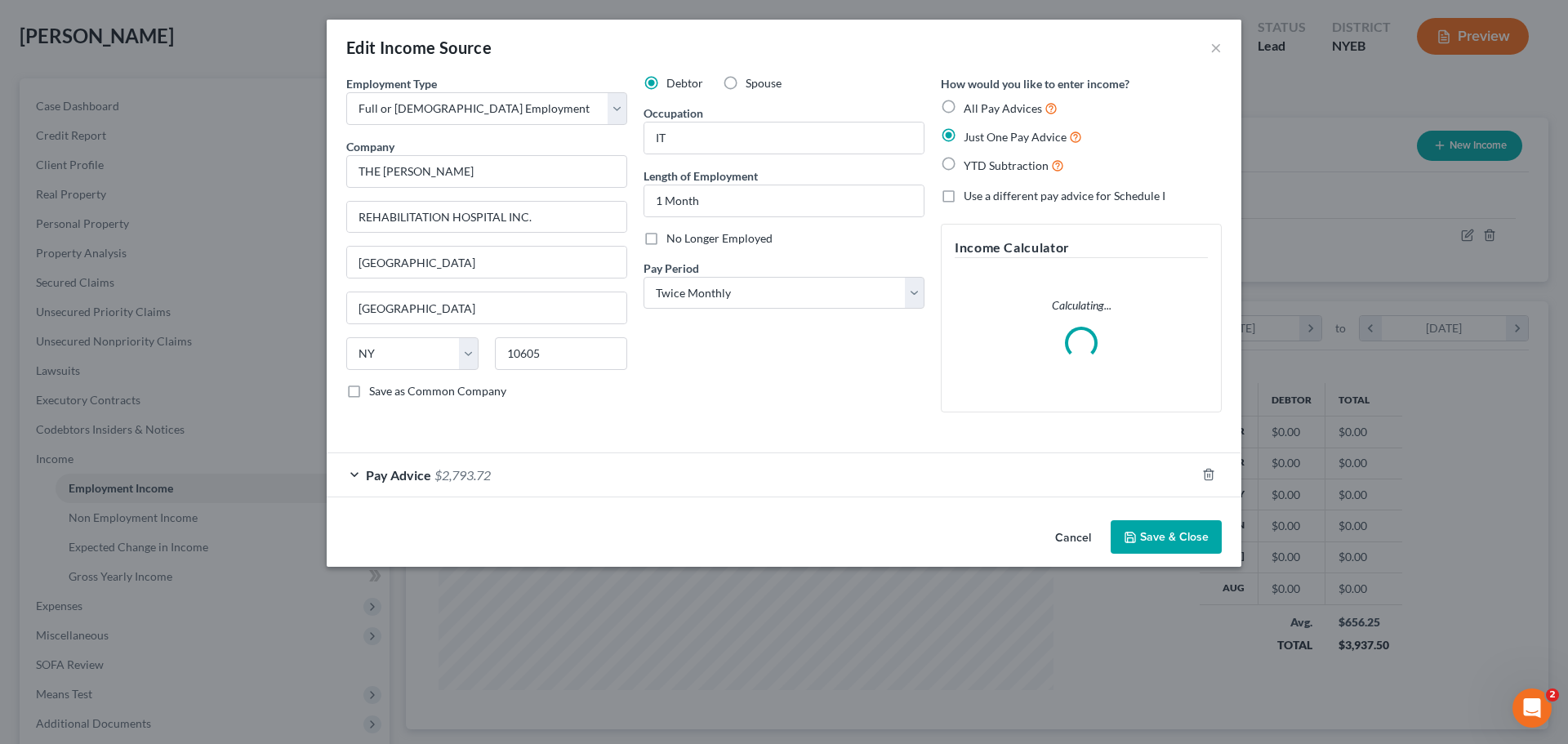
click at [1144, 538] on button "Save & Close" at bounding box center [1166, 536] width 111 height 34
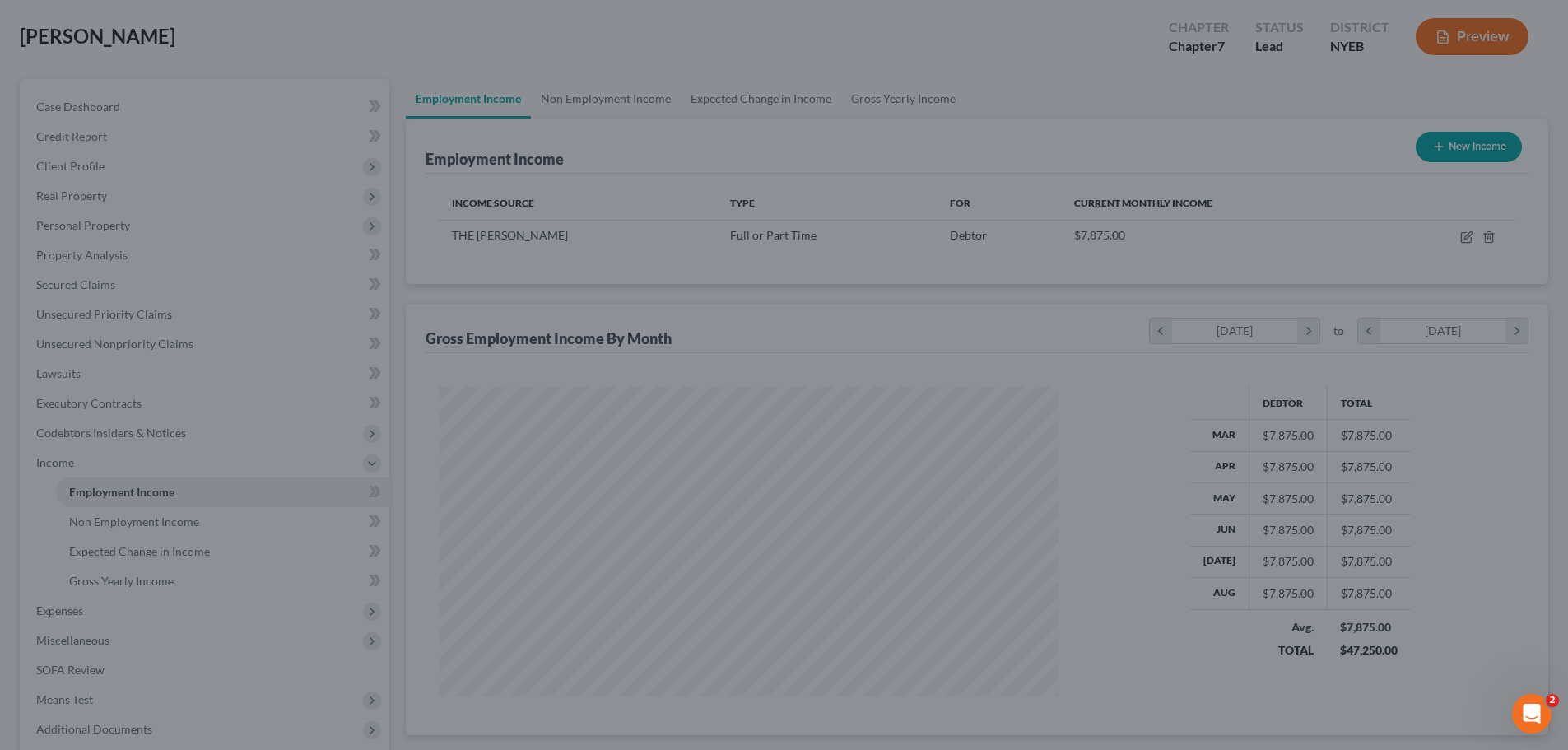
scroll to position [822589, 822645]
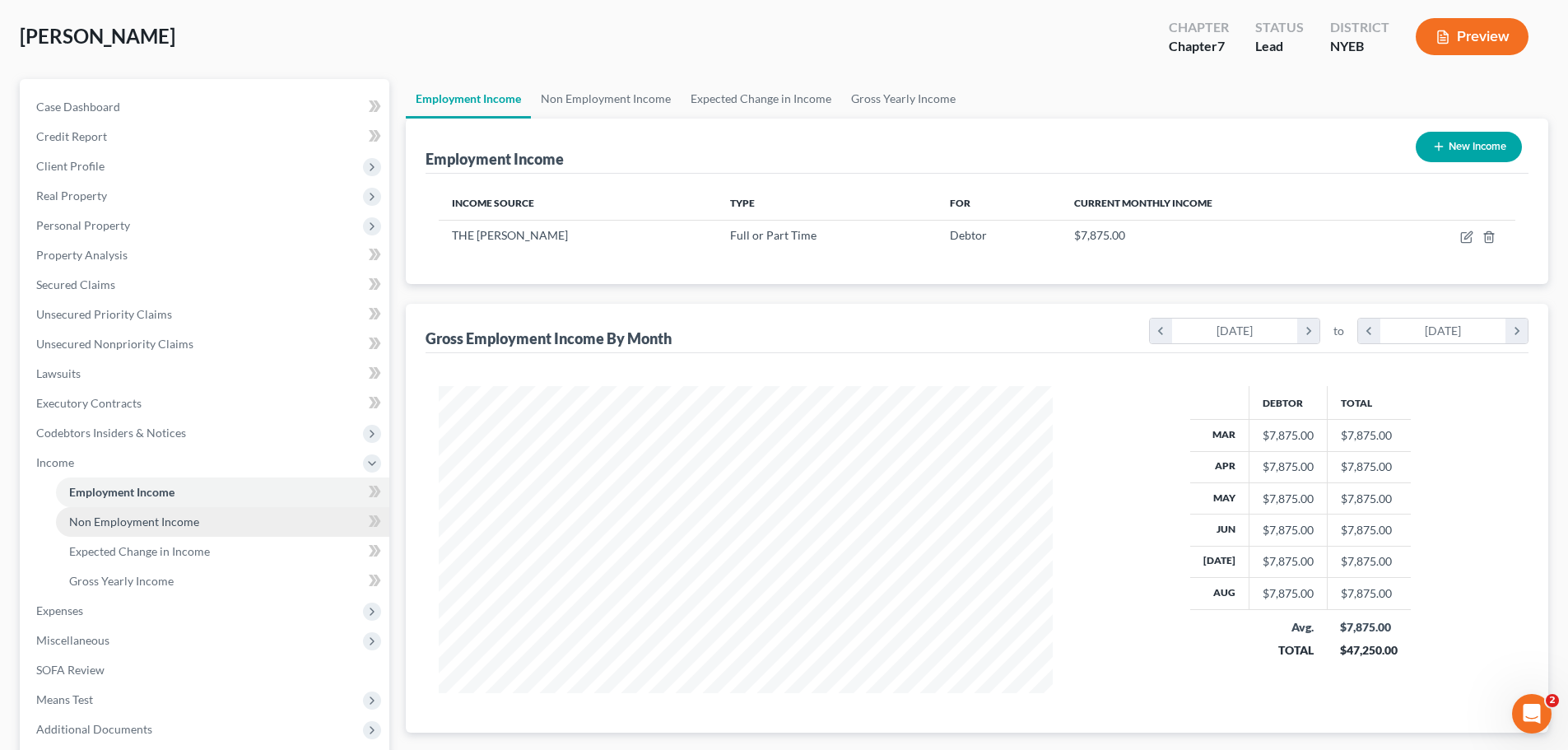
click at [215, 515] on link "Non Employment Income" at bounding box center [222, 522] width 334 height 30
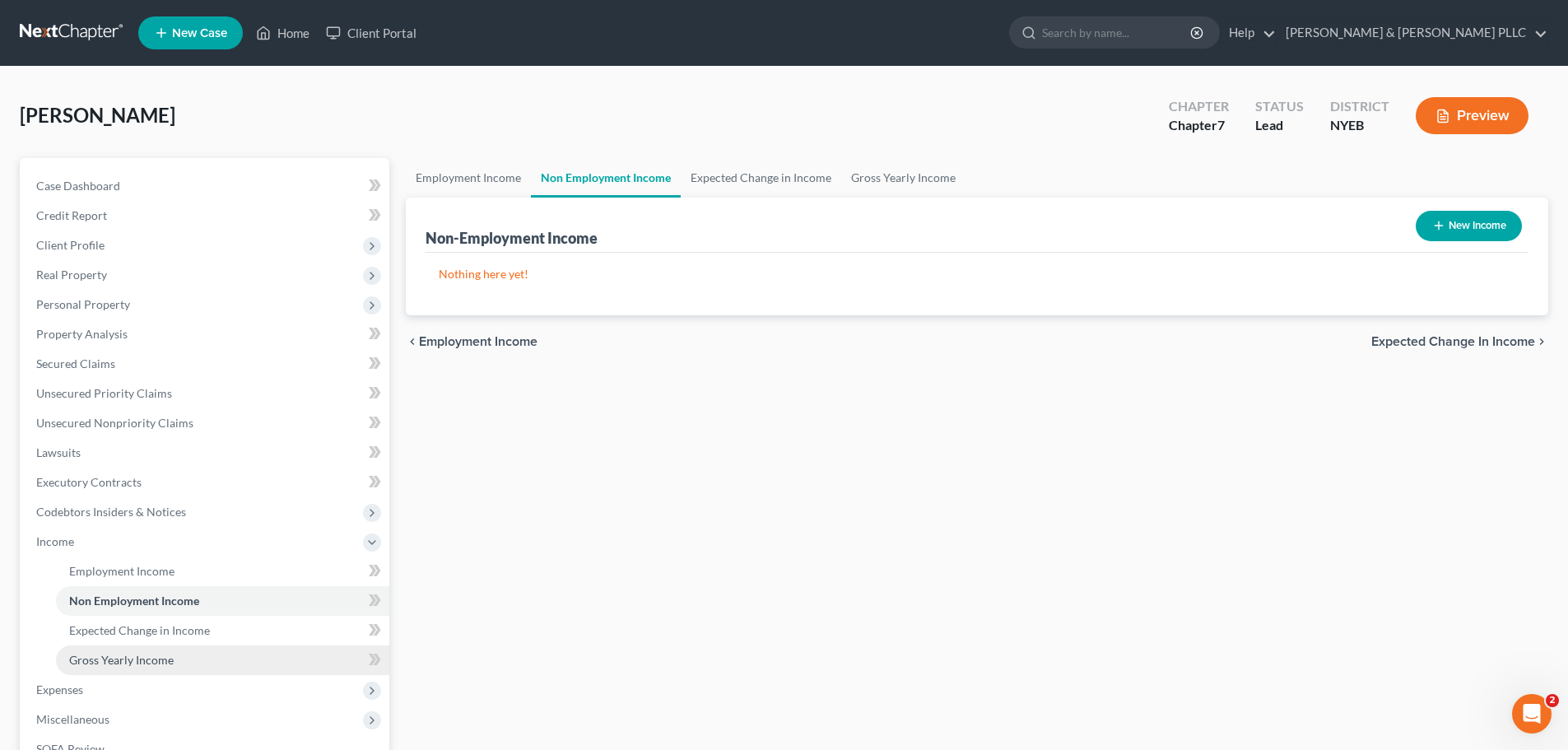
click at [211, 658] on link "Gross Yearly Income" at bounding box center [222, 660] width 334 height 30
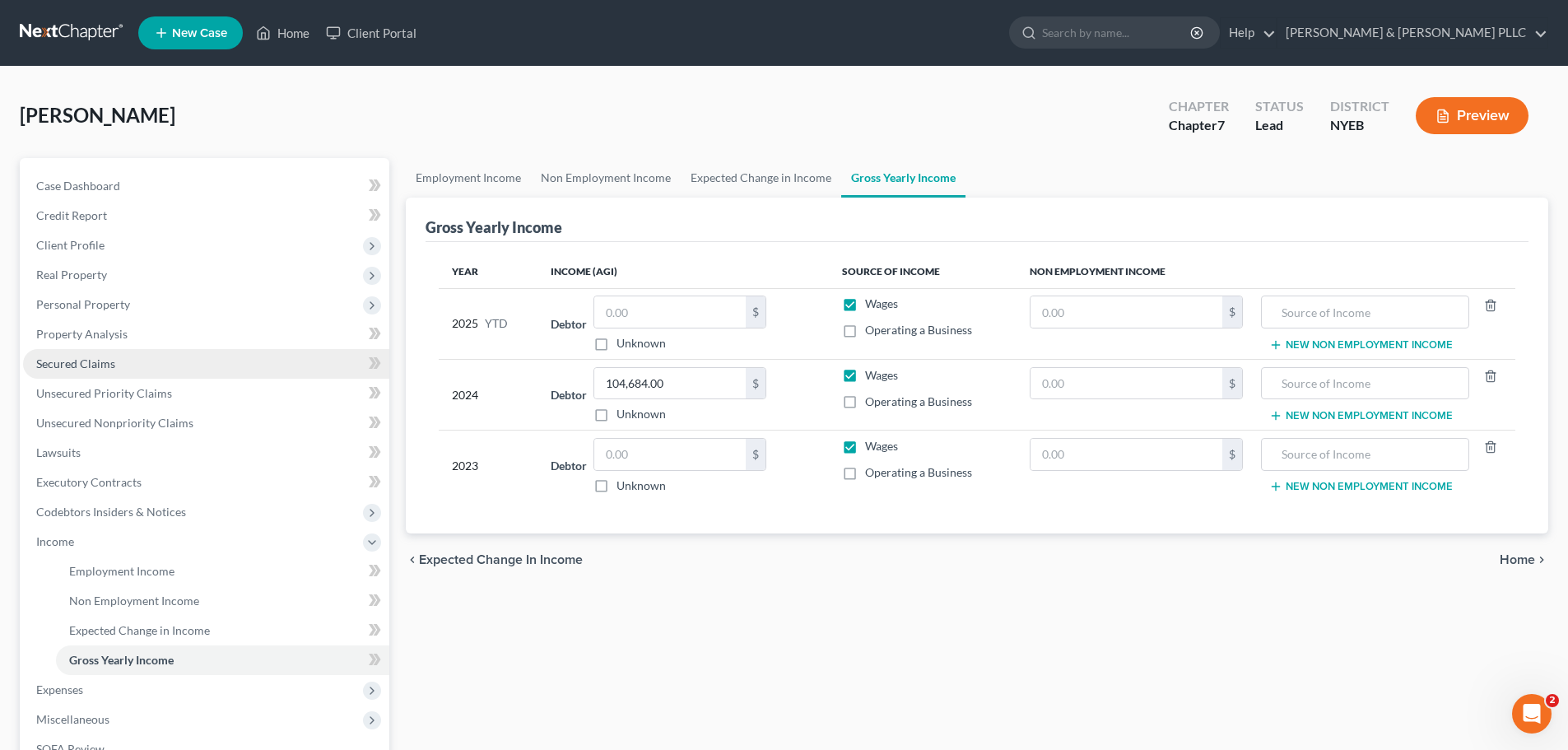
click at [165, 376] on link "Secured Claims" at bounding box center [207, 364] width 366 height 30
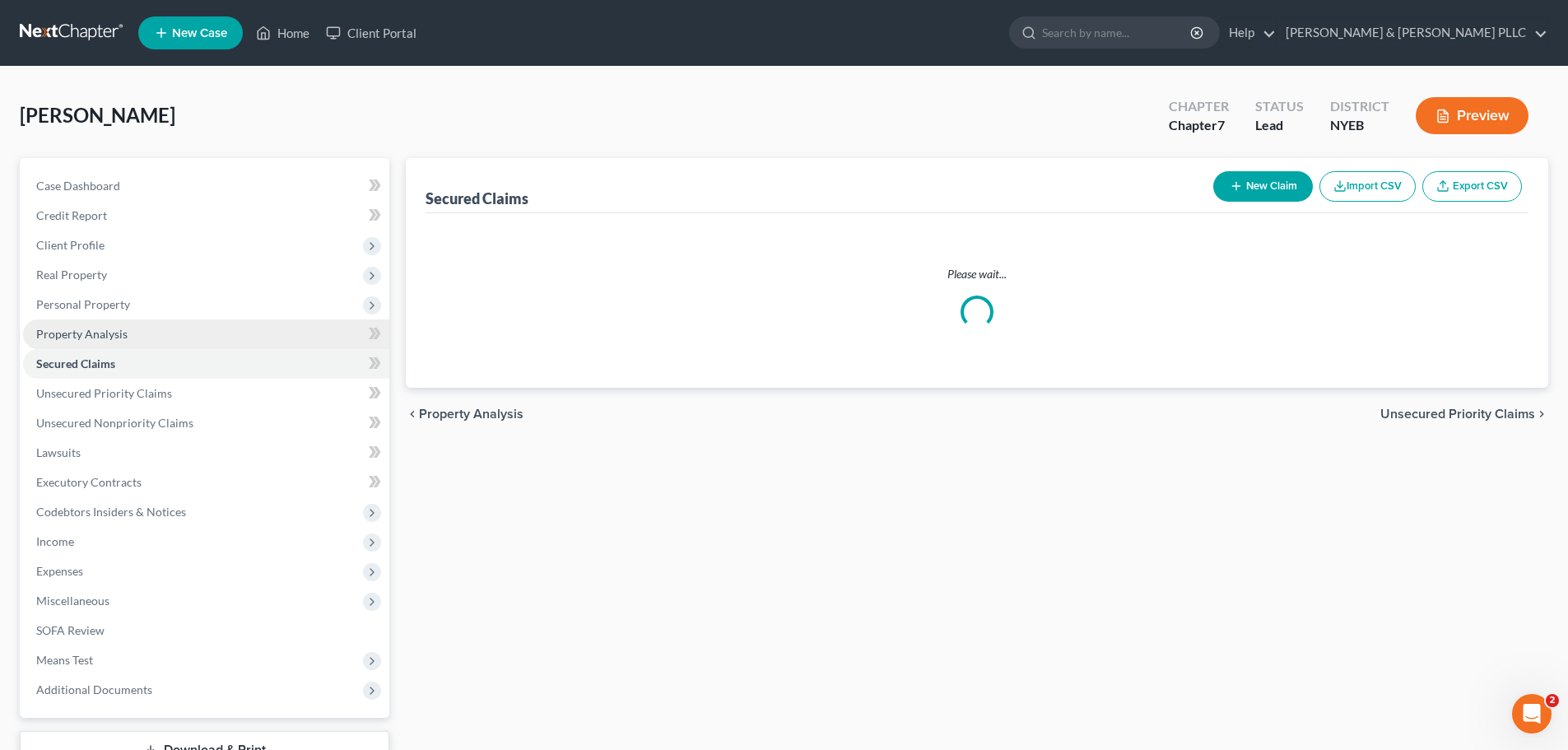
click at [194, 325] on link "Property Analysis" at bounding box center [207, 334] width 366 height 30
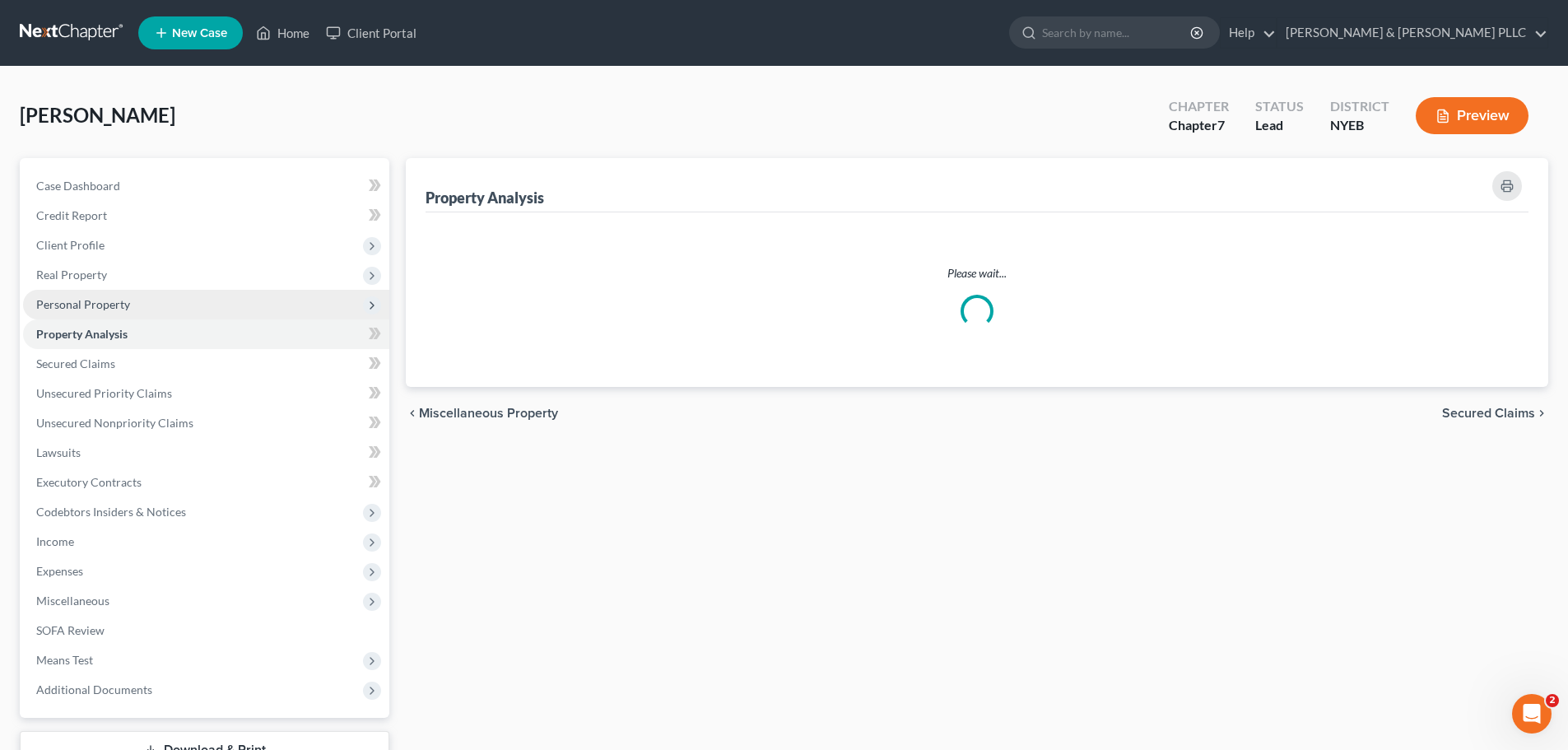
click at [207, 304] on span "Personal Property" at bounding box center [207, 304] width 366 height 30
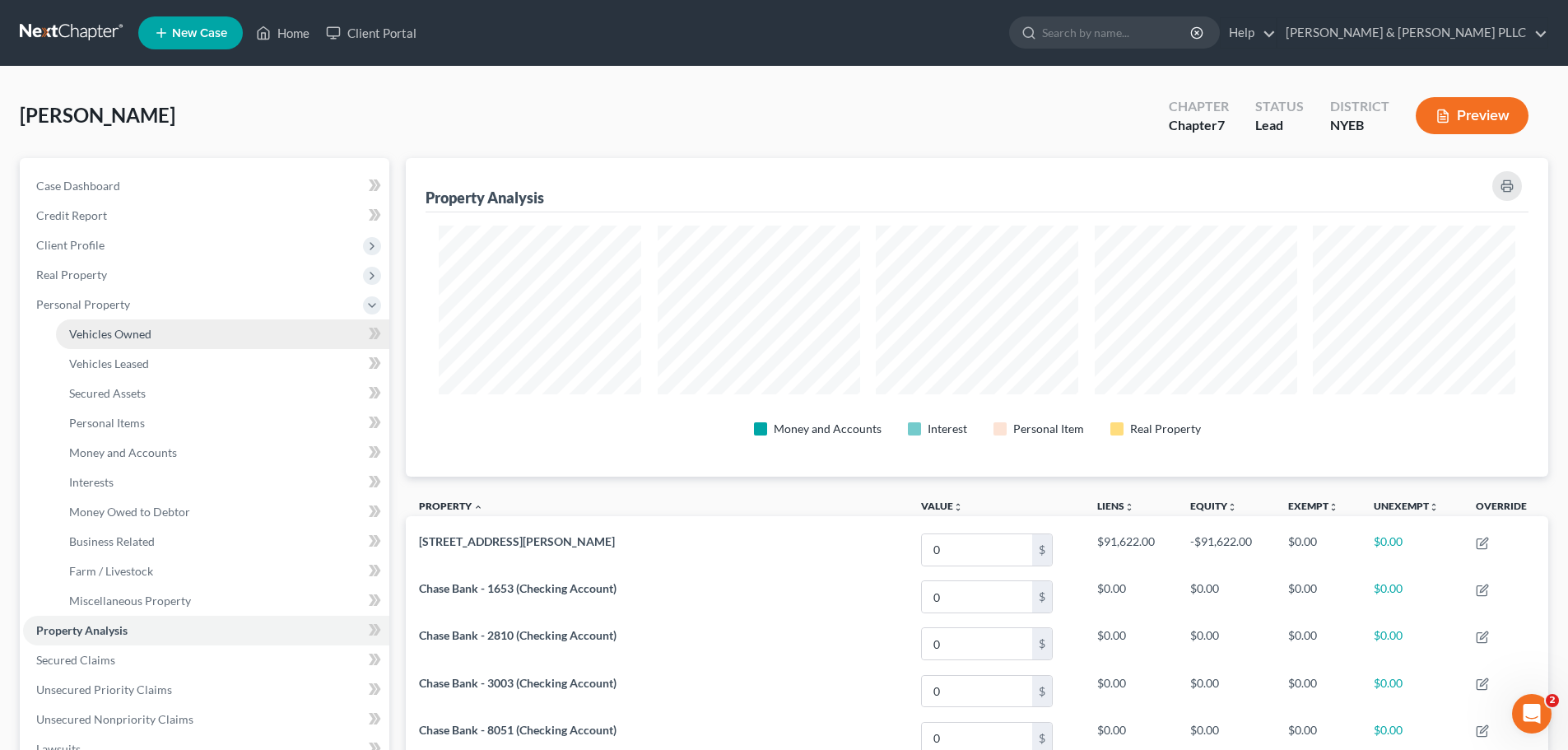
scroll to position [318, 1143]
click at [211, 345] on link "Vehicles Owned" at bounding box center [222, 334] width 334 height 30
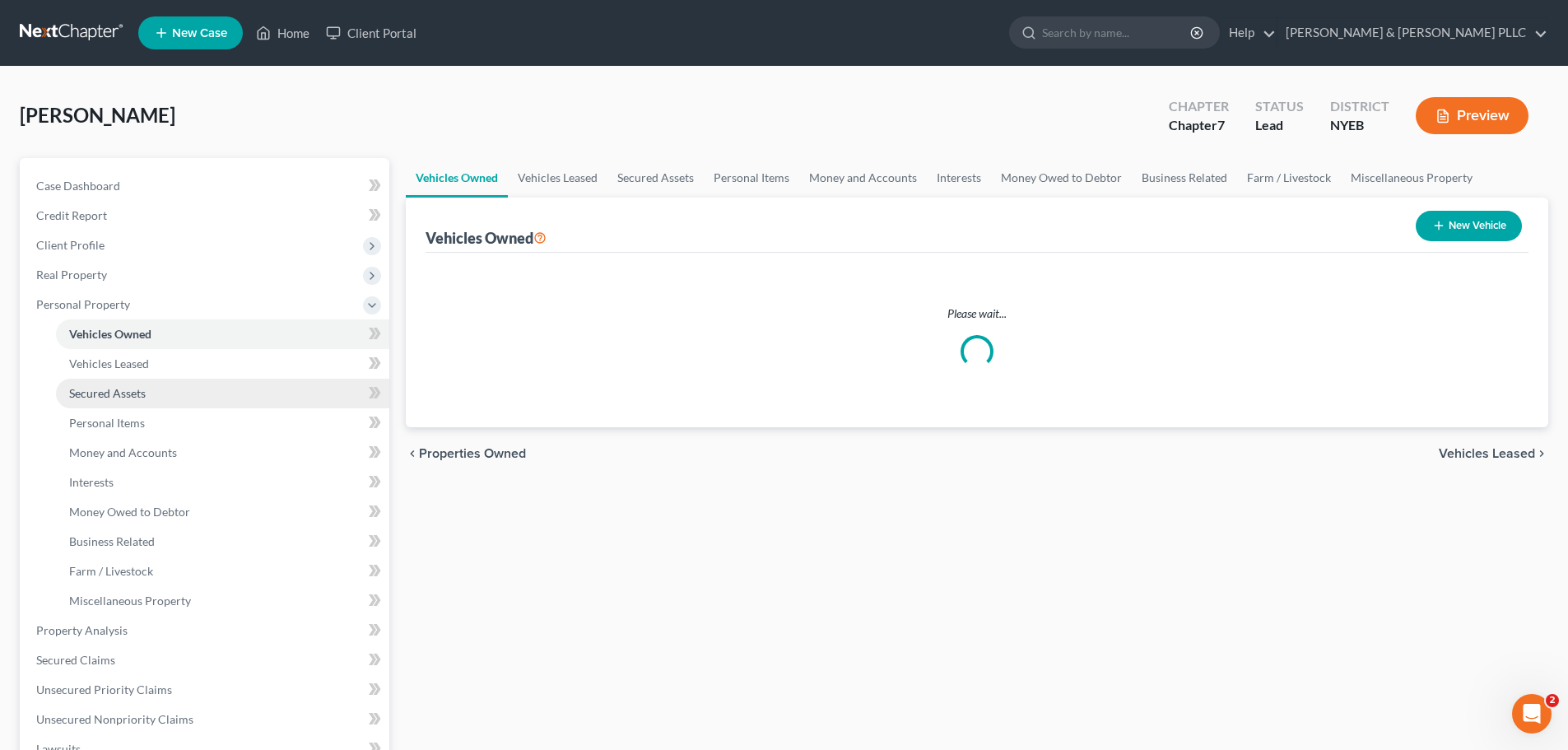
click at [215, 391] on link "Secured Assets" at bounding box center [222, 393] width 334 height 30
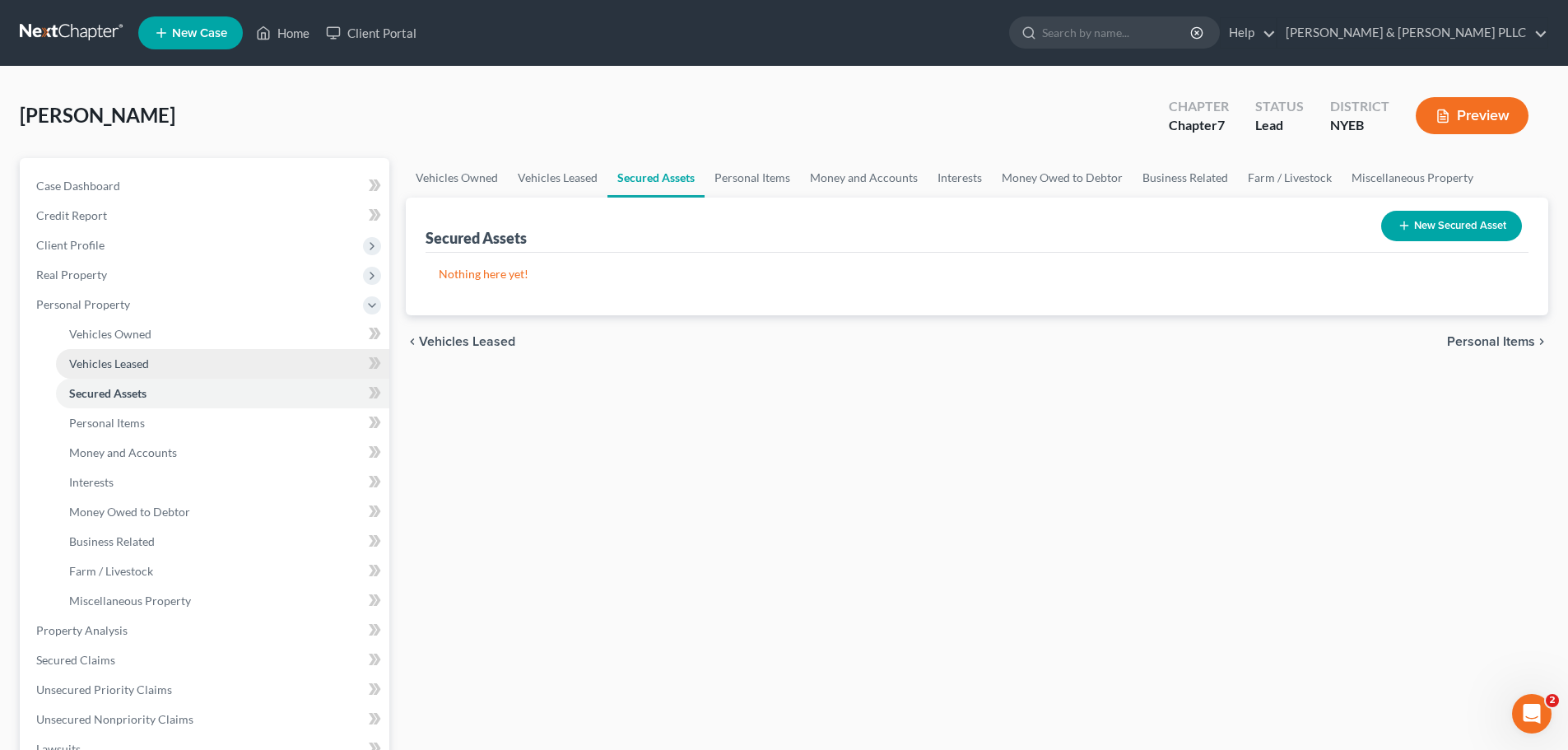
click at [219, 370] on link "Vehicles Leased" at bounding box center [222, 364] width 334 height 30
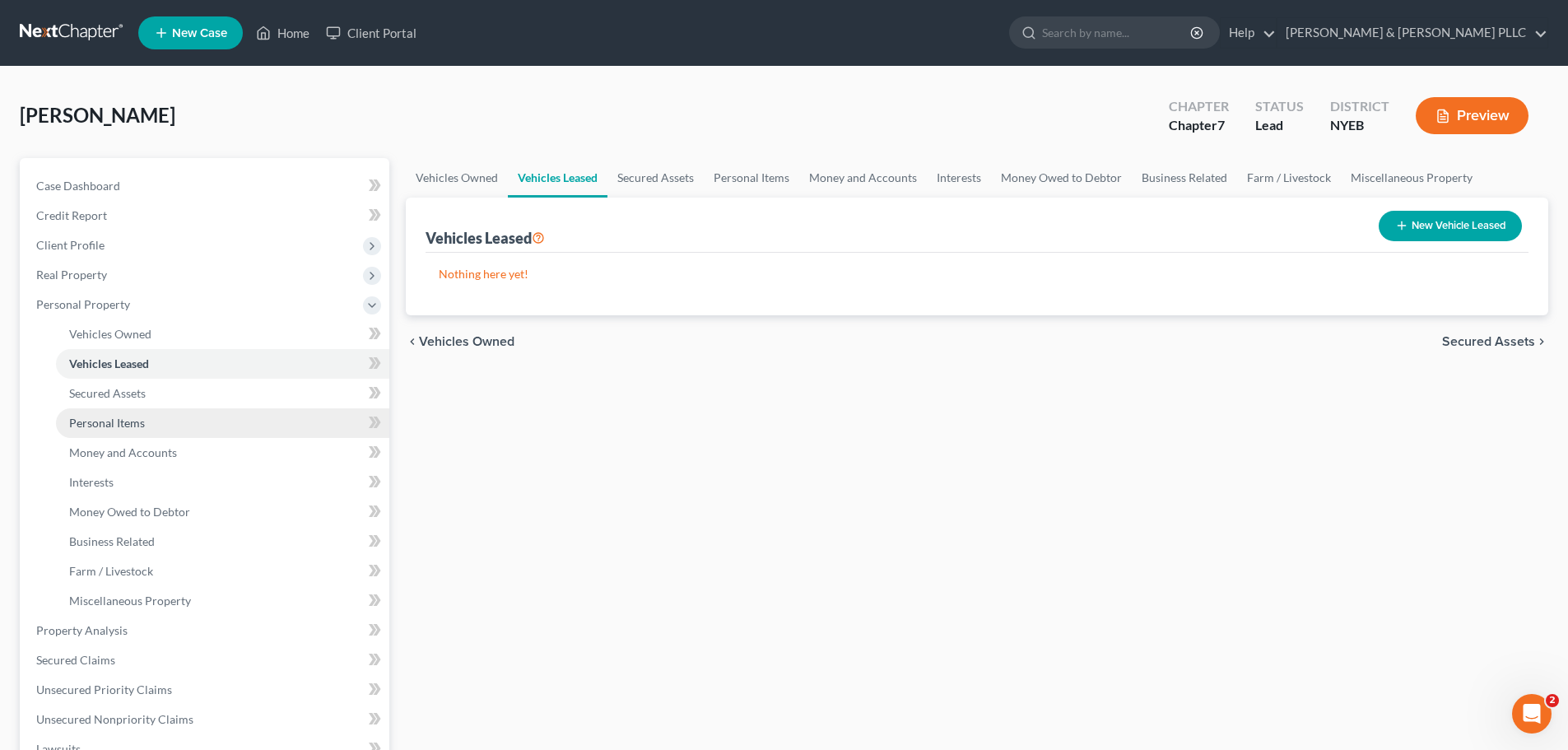
click at [258, 420] on link "Personal Items" at bounding box center [222, 423] width 334 height 30
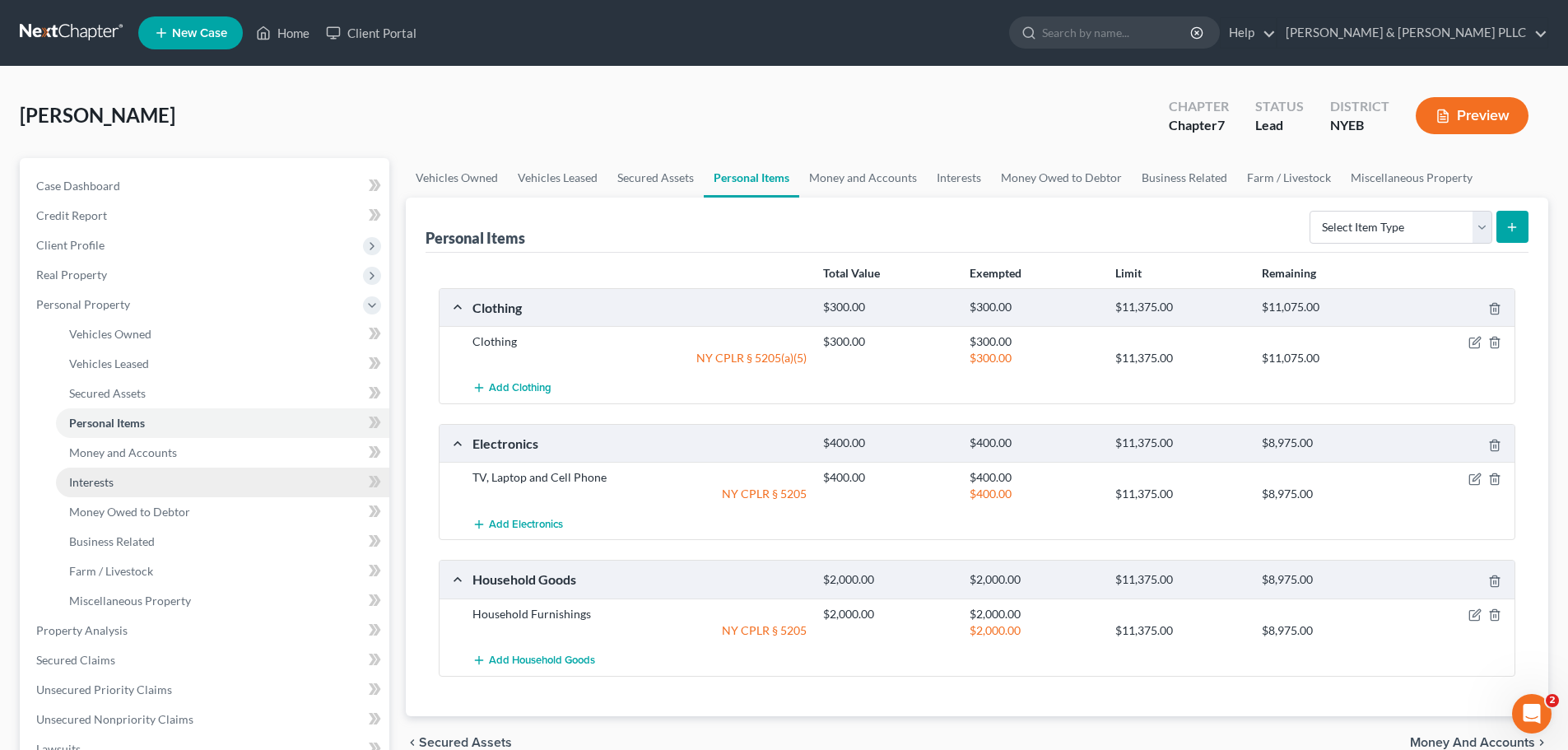
click at [249, 468] on link "Interests" at bounding box center [222, 482] width 334 height 30
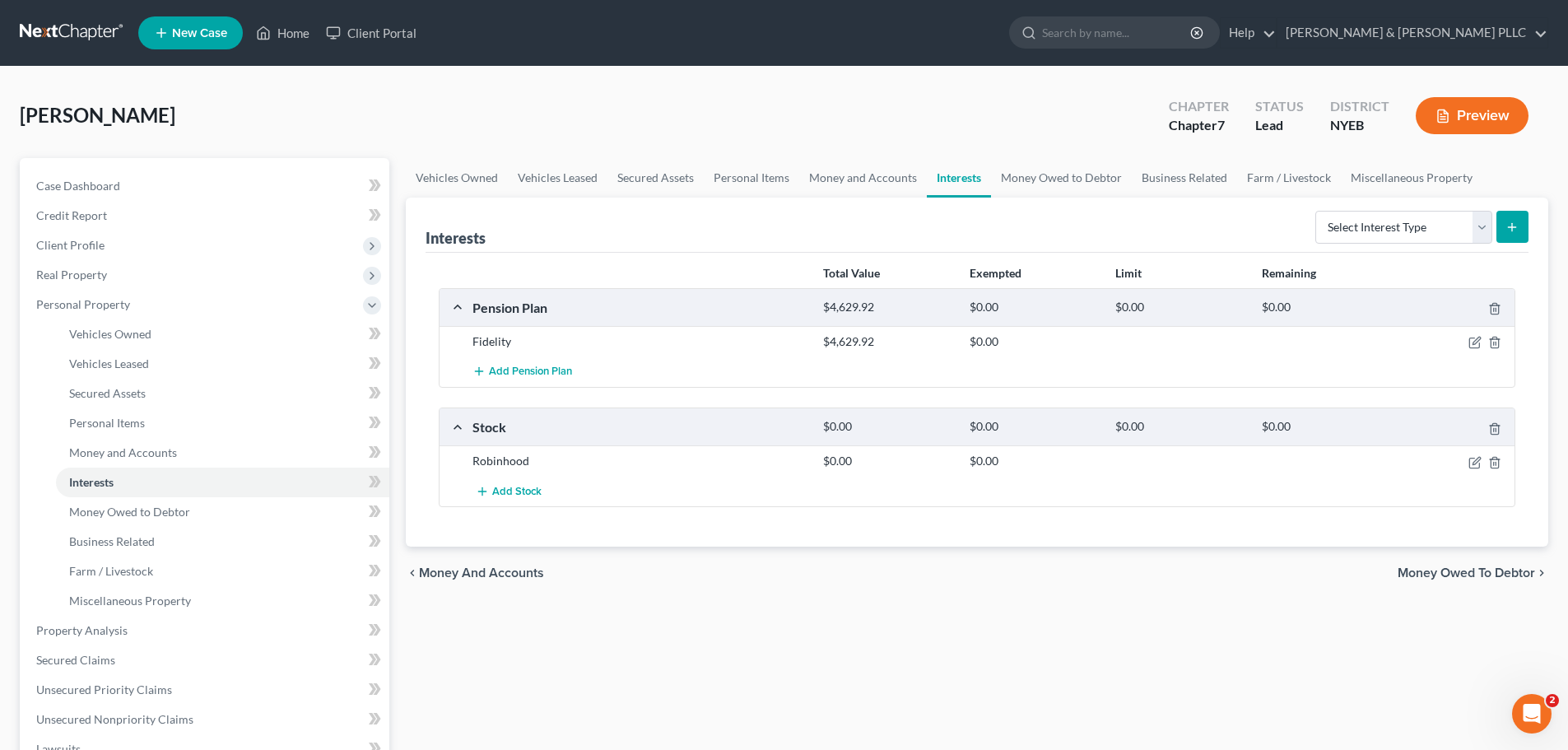
drag, startPoint x: 479, startPoint y: 461, endPoint x: 628, endPoint y: 462, distance: 149.0
click at [486, 460] on div "Robinhood" at bounding box center [639, 461] width 350 height 17
click at [1472, 464] on icon "button" at bounding box center [1475, 462] width 13 height 13
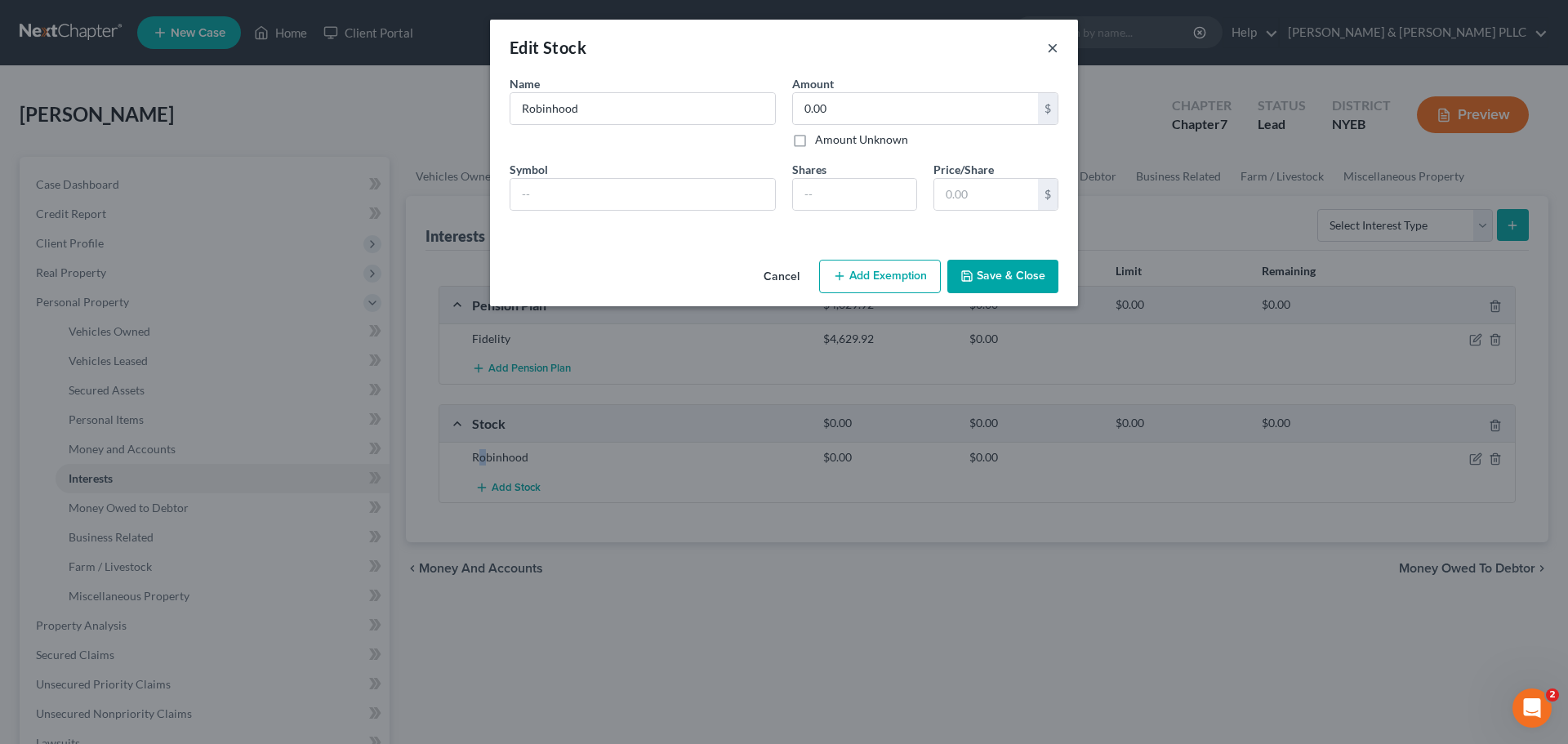
drag, startPoint x: 1054, startPoint y: 52, endPoint x: 1040, endPoint y: 68, distance: 21.3
click at [1053, 52] on button "×" at bounding box center [1053, 47] width 11 height 19
